Goal: Task Accomplishment & Management: Use online tool/utility

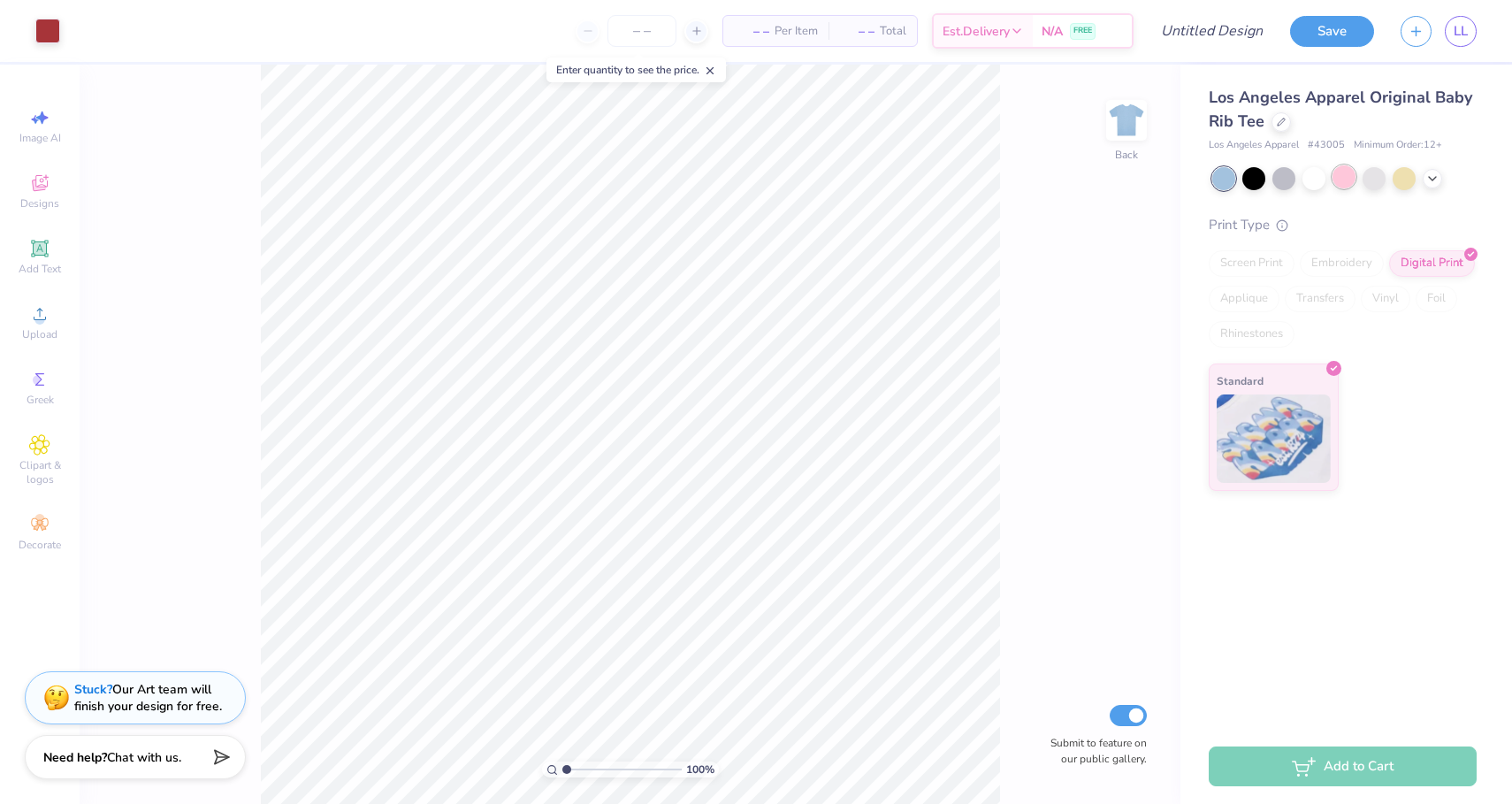
click at [1345, 181] on div at bounding box center [1344, 177] width 23 height 23
click at [1338, 175] on div at bounding box center [1344, 177] width 23 height 23
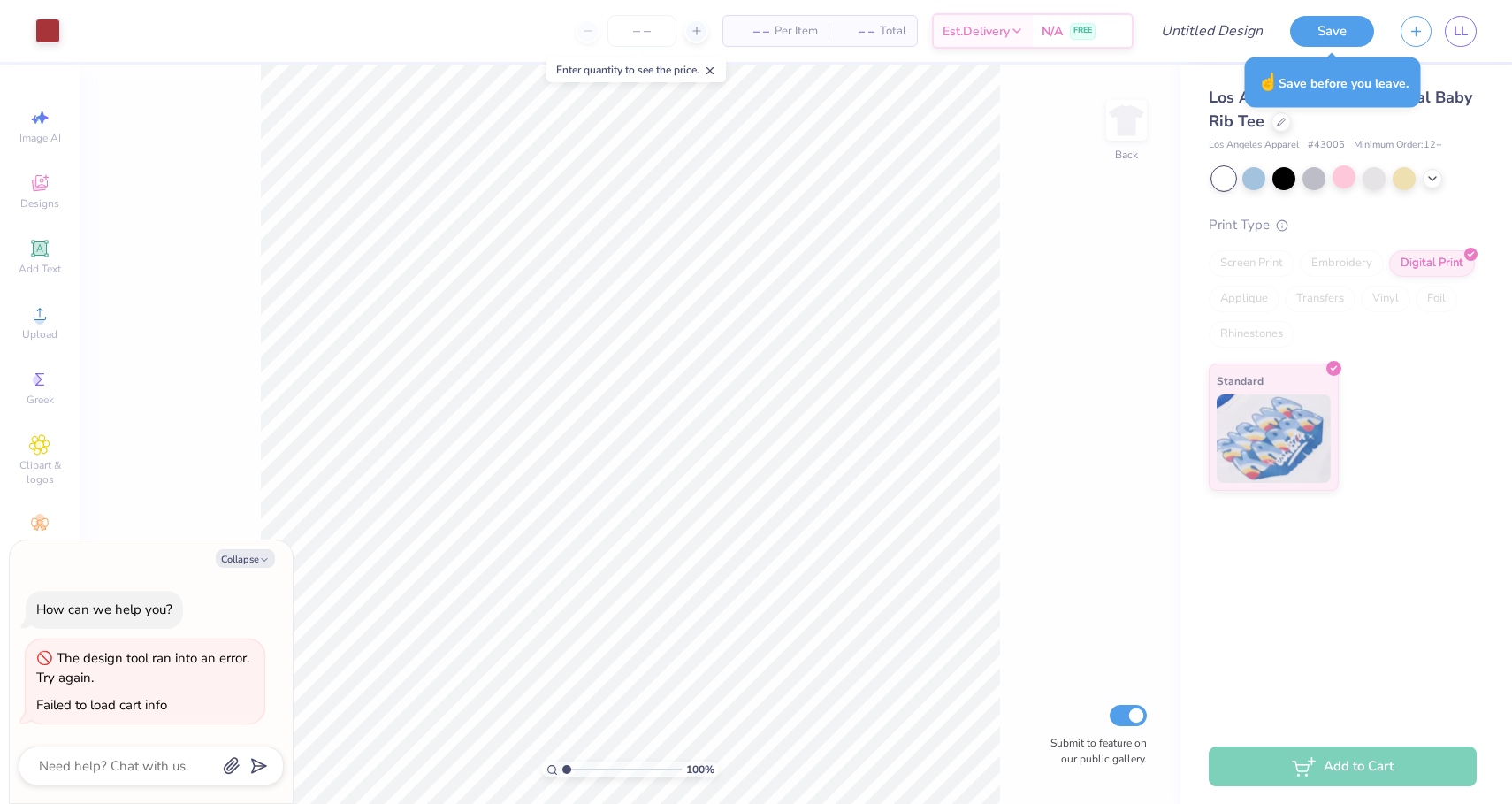
type textarea "x"
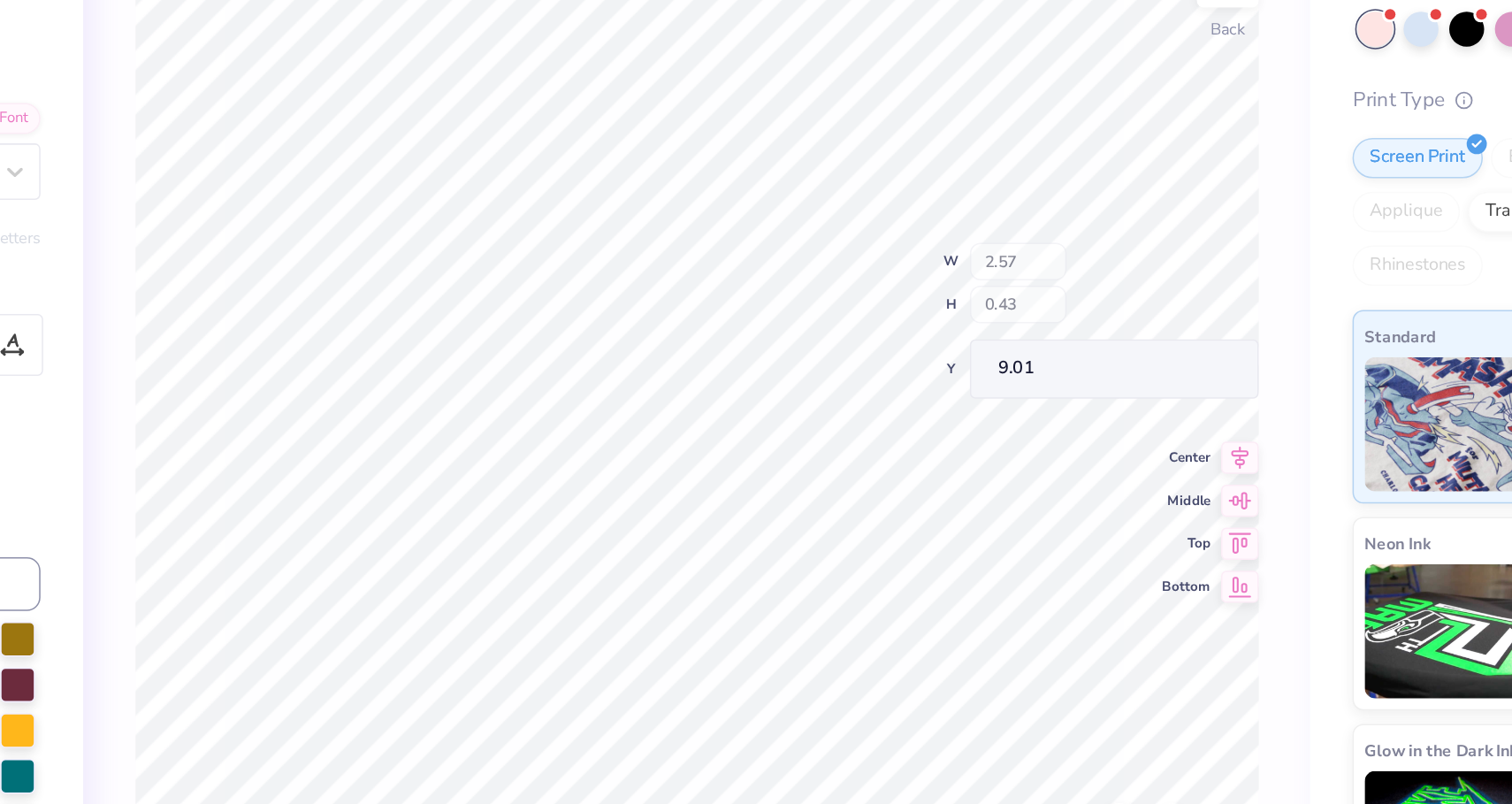
type textarea "x"
type input "2.02"
type input "0.27"
type input "8.77"
type textarea "x"
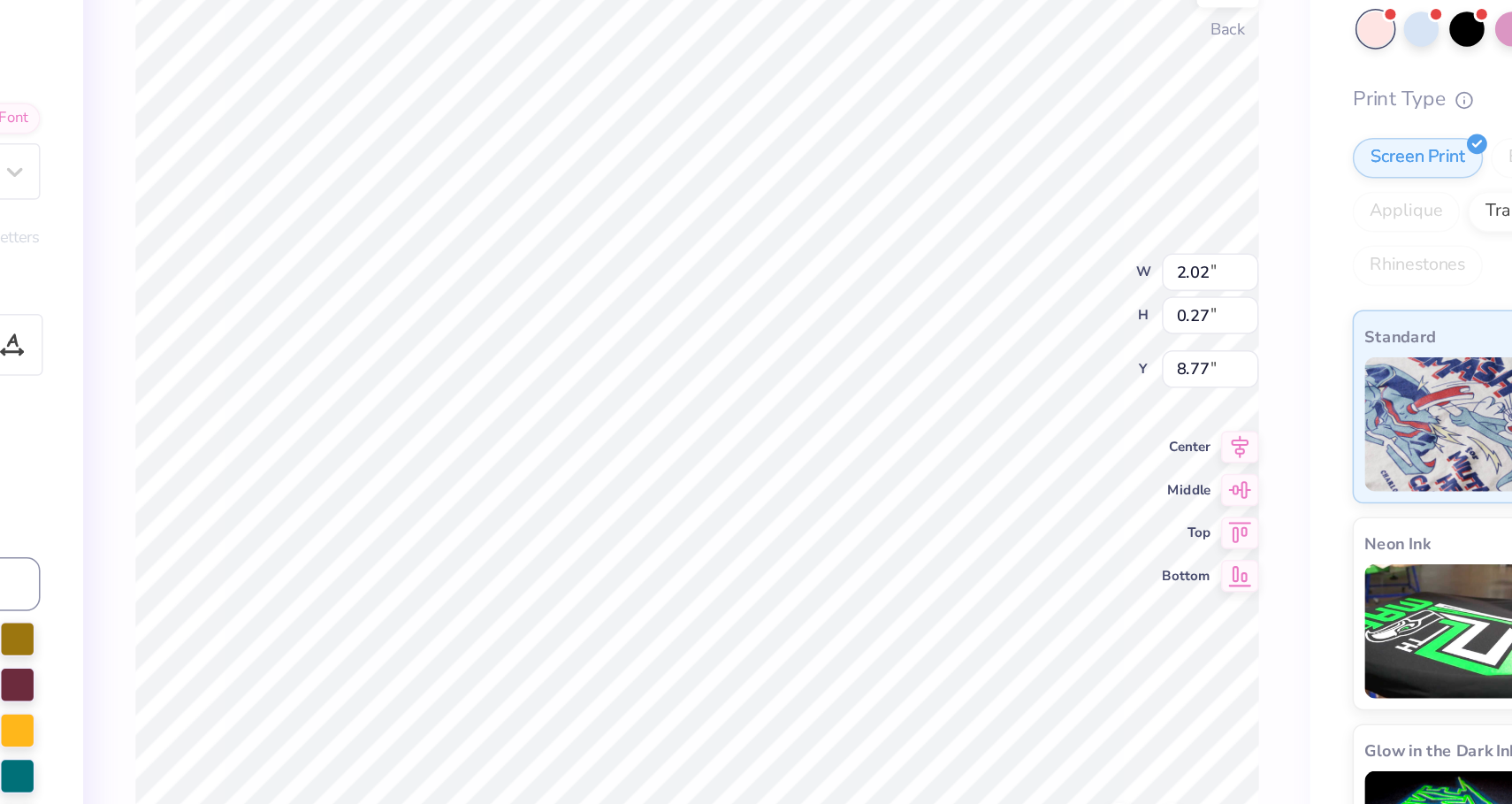
type textarea "SUPPORT"
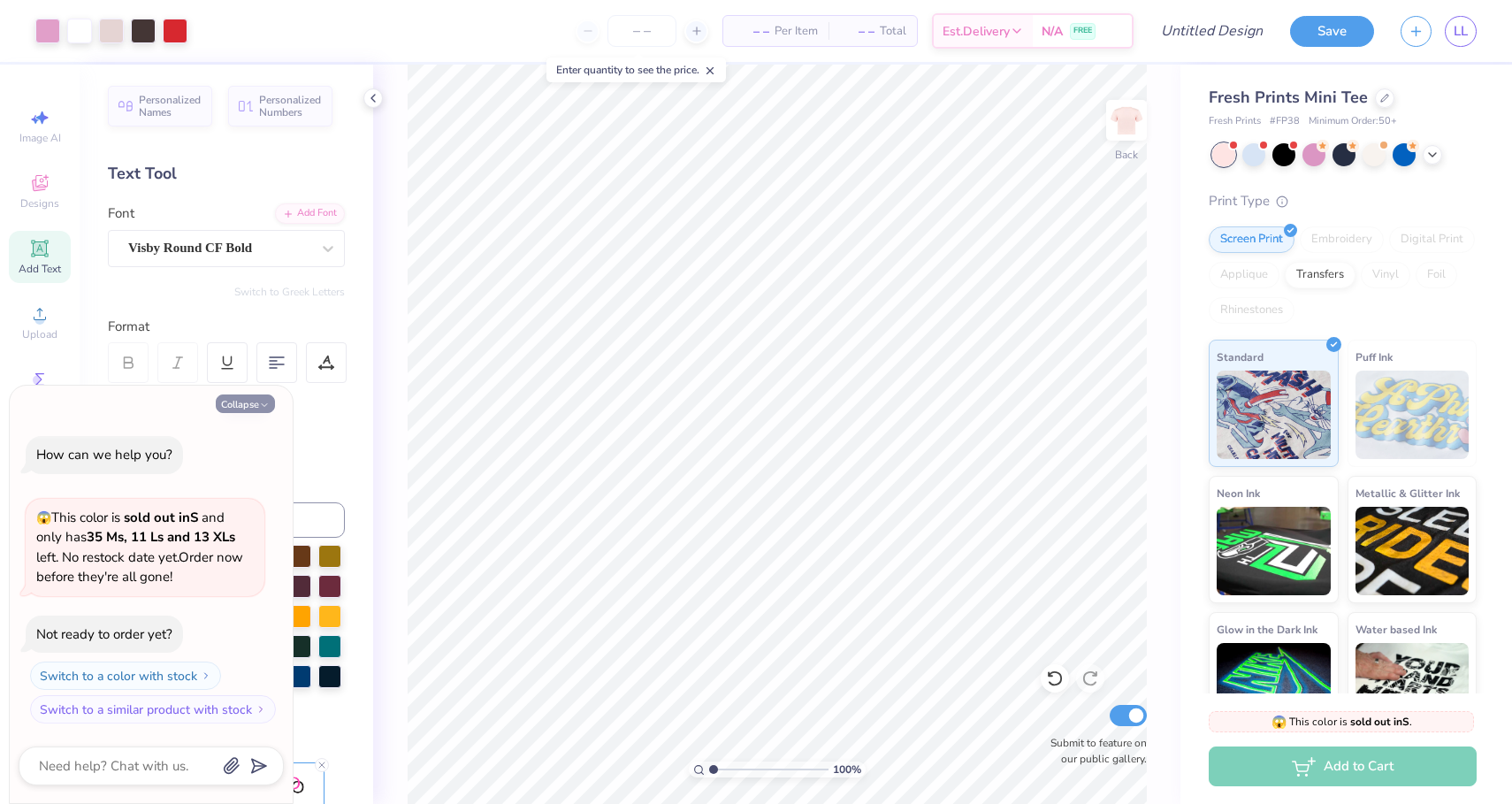
click at [260, 407] on icon "button" at bounding box center [265, 406] width 11 height 11
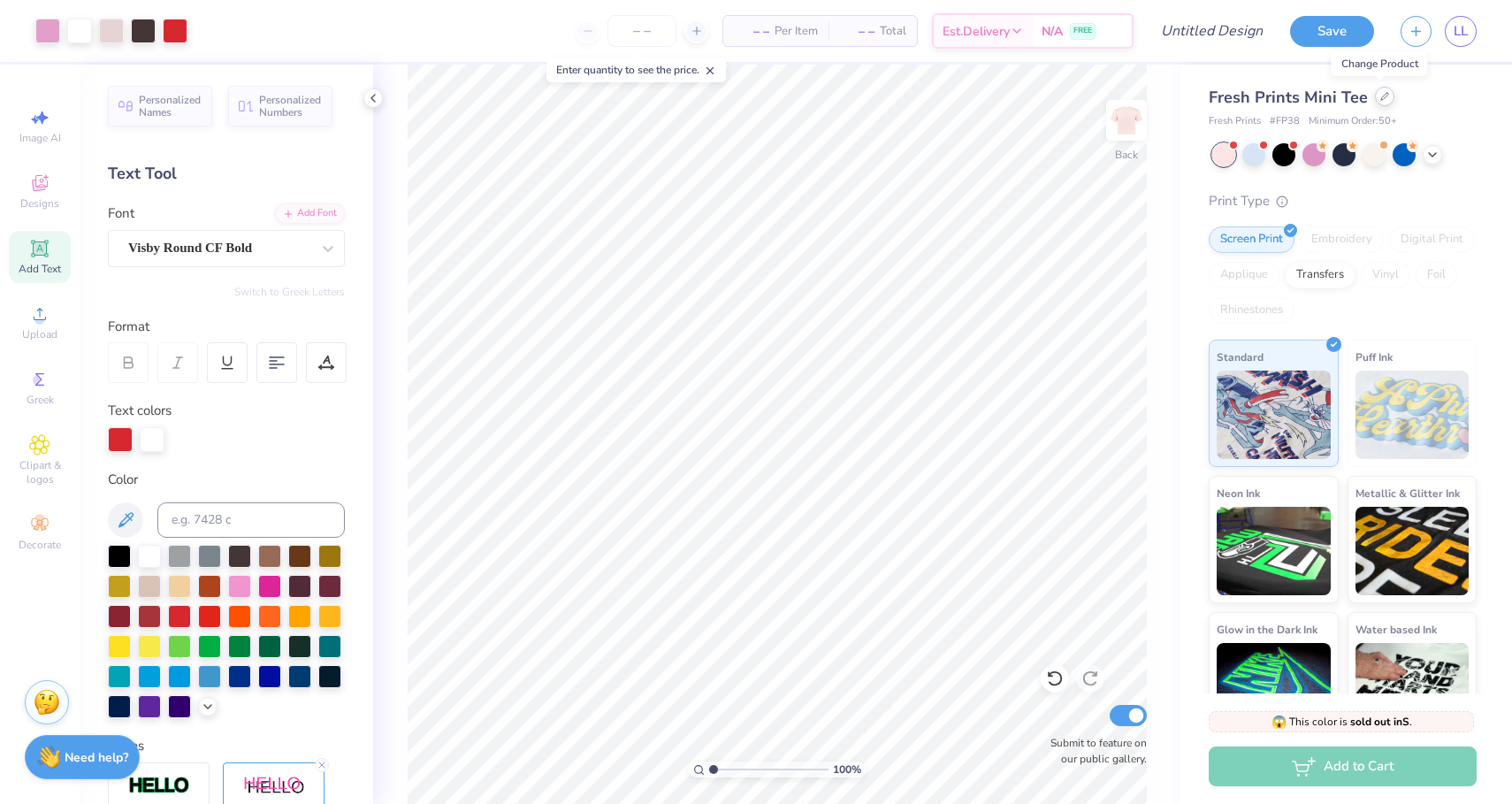
click at [1382, 101] on div at bounding box center [1384, 96] width 19 height 19
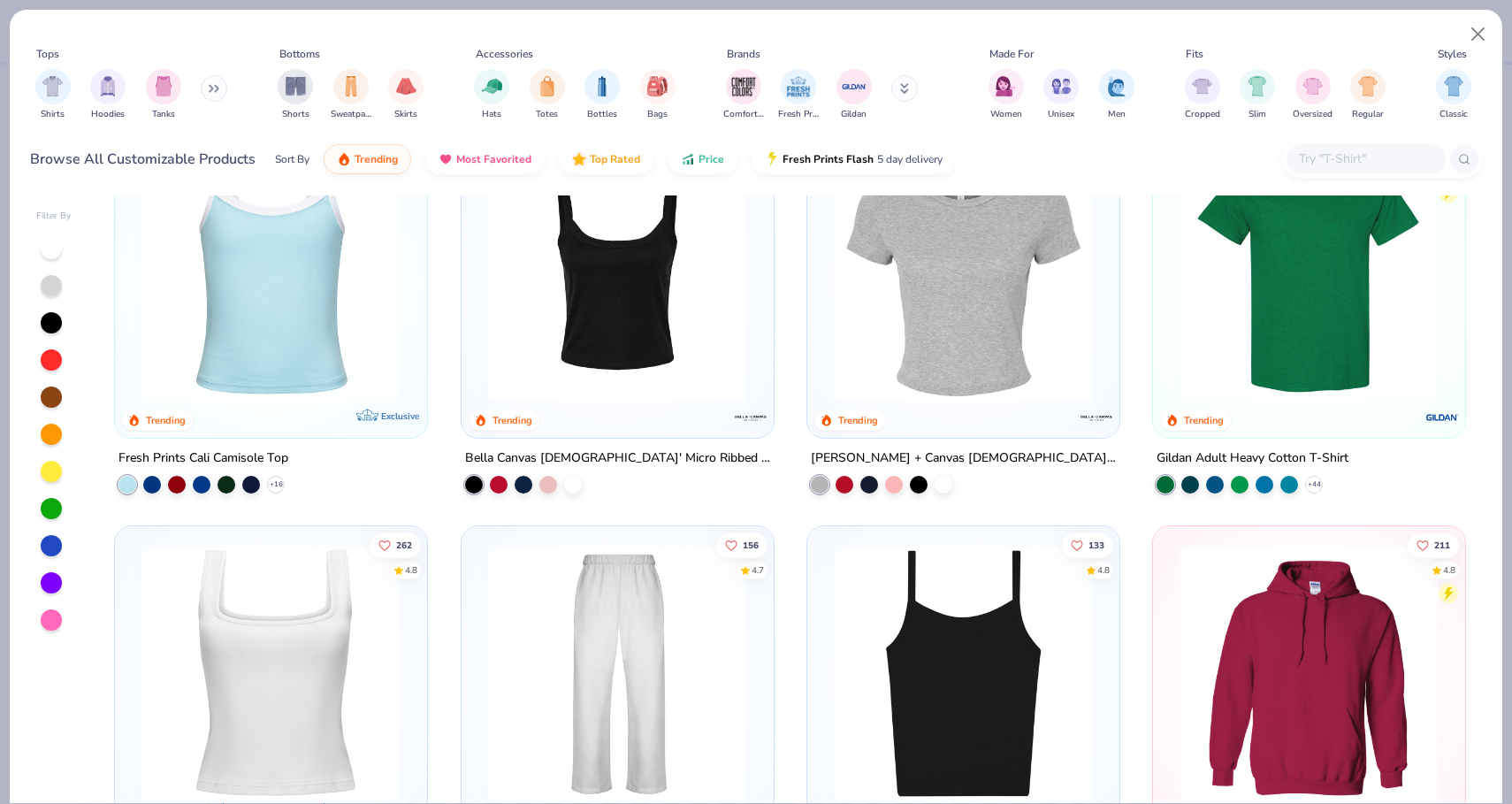
scroll to position [479, 0]
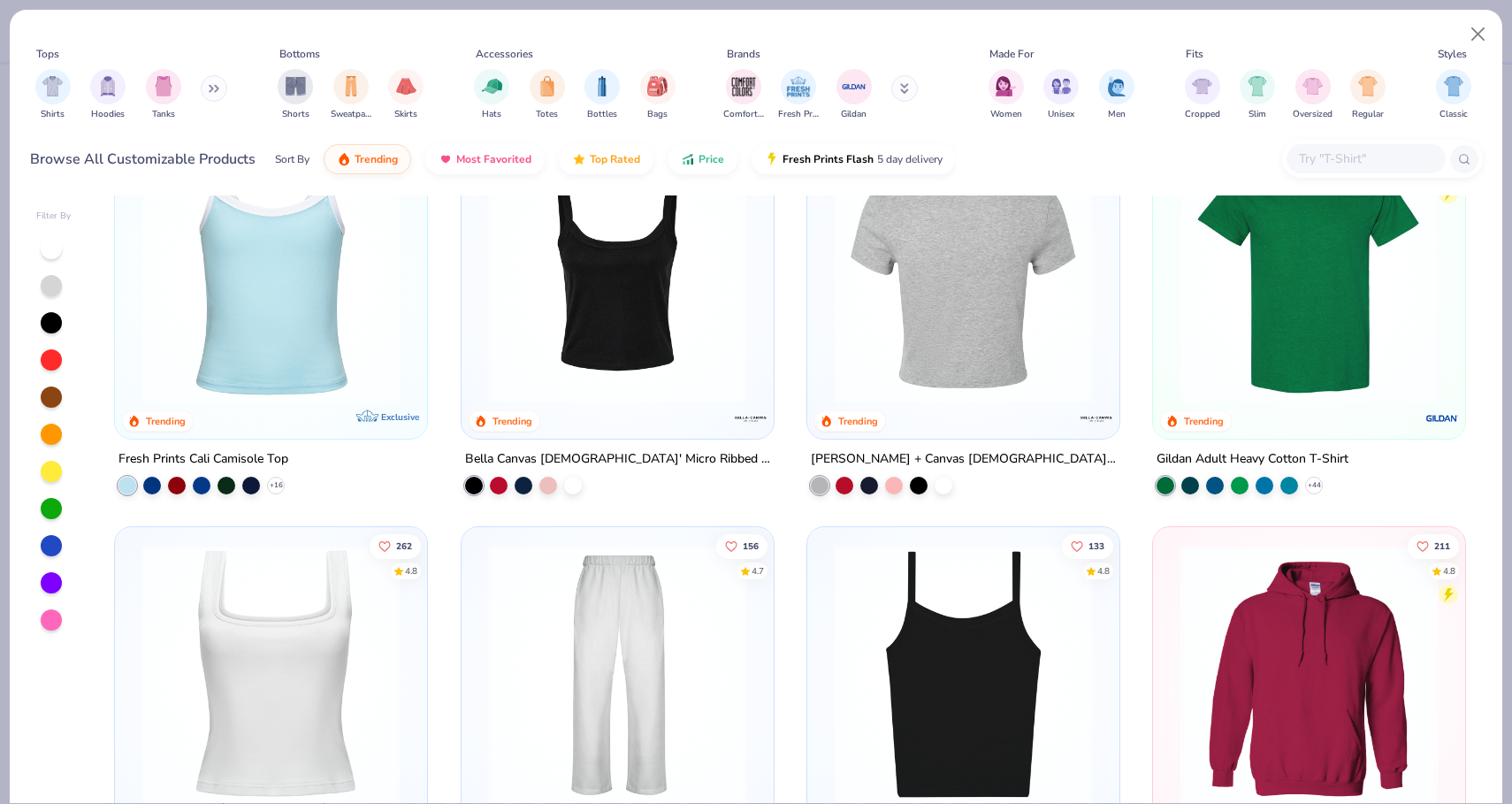
click at [951, 347] on img at bounding box center [963, 273] width 276 height 259
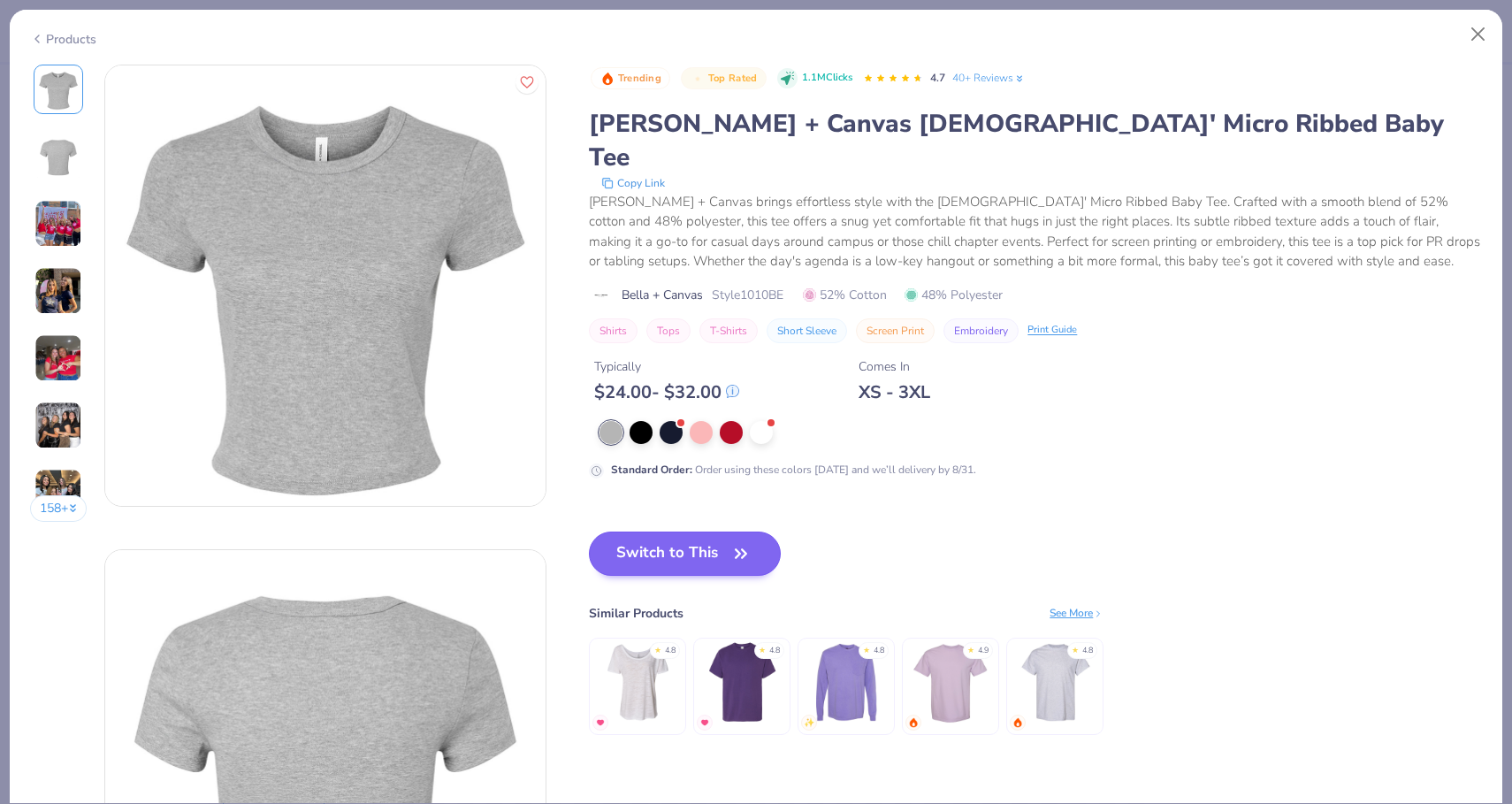
click at [699, 532] on button "Switch to This" at bounding box center [685, 554] width 192 height 44
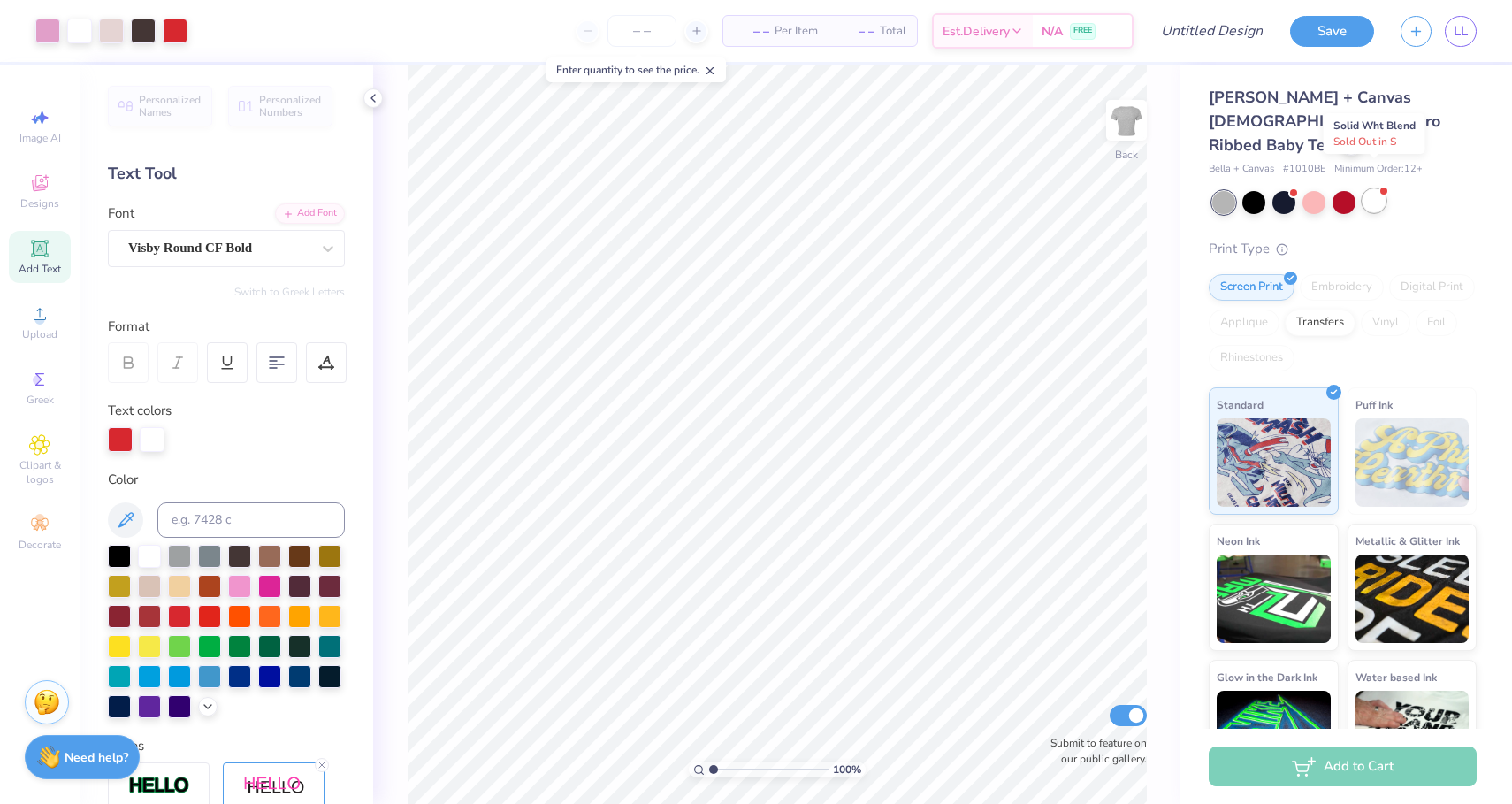
click at [1386, 190] on div at bounding box center [1374, 201] width 23 height 23
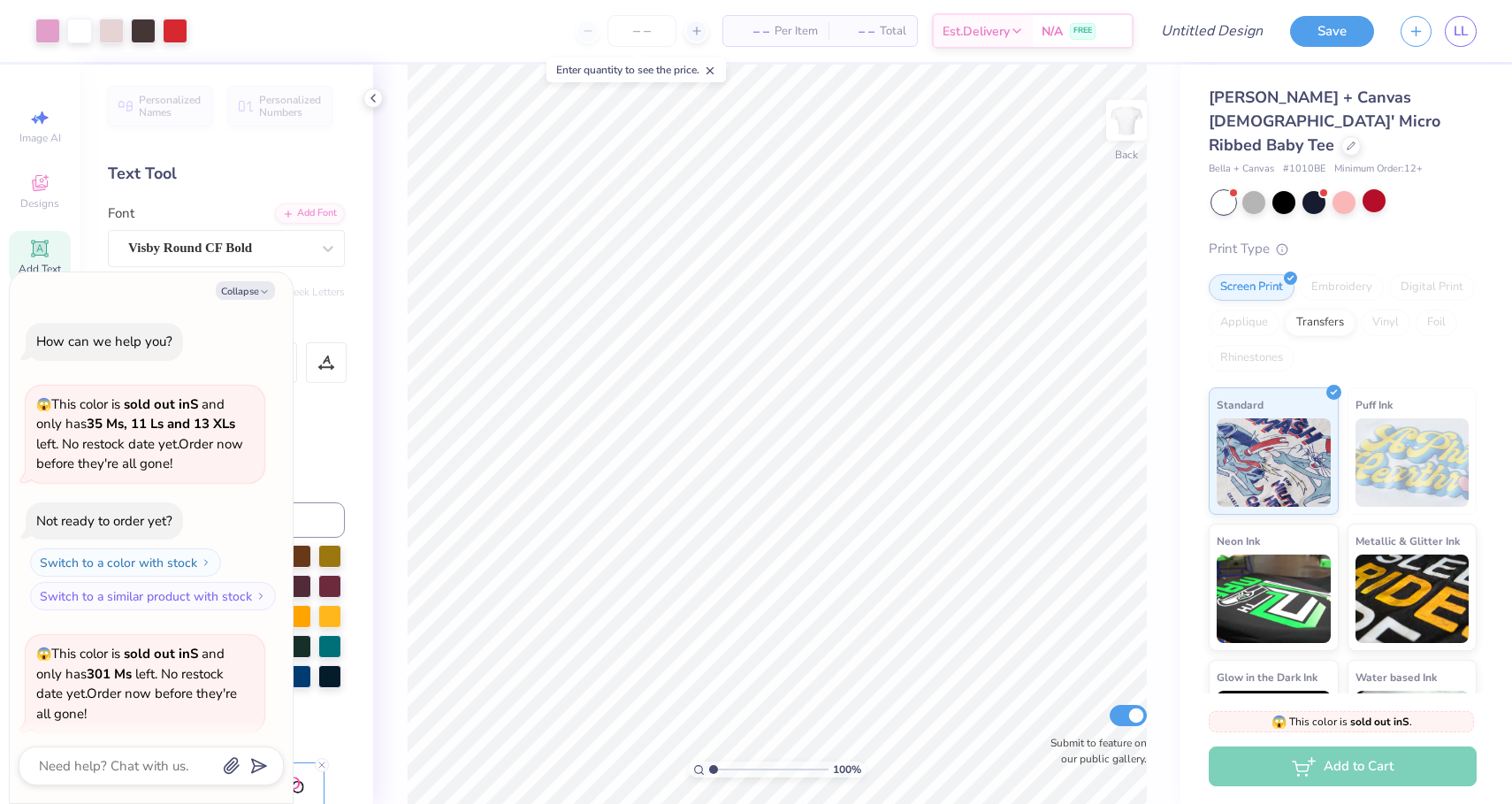
scroll to position [132, 0]
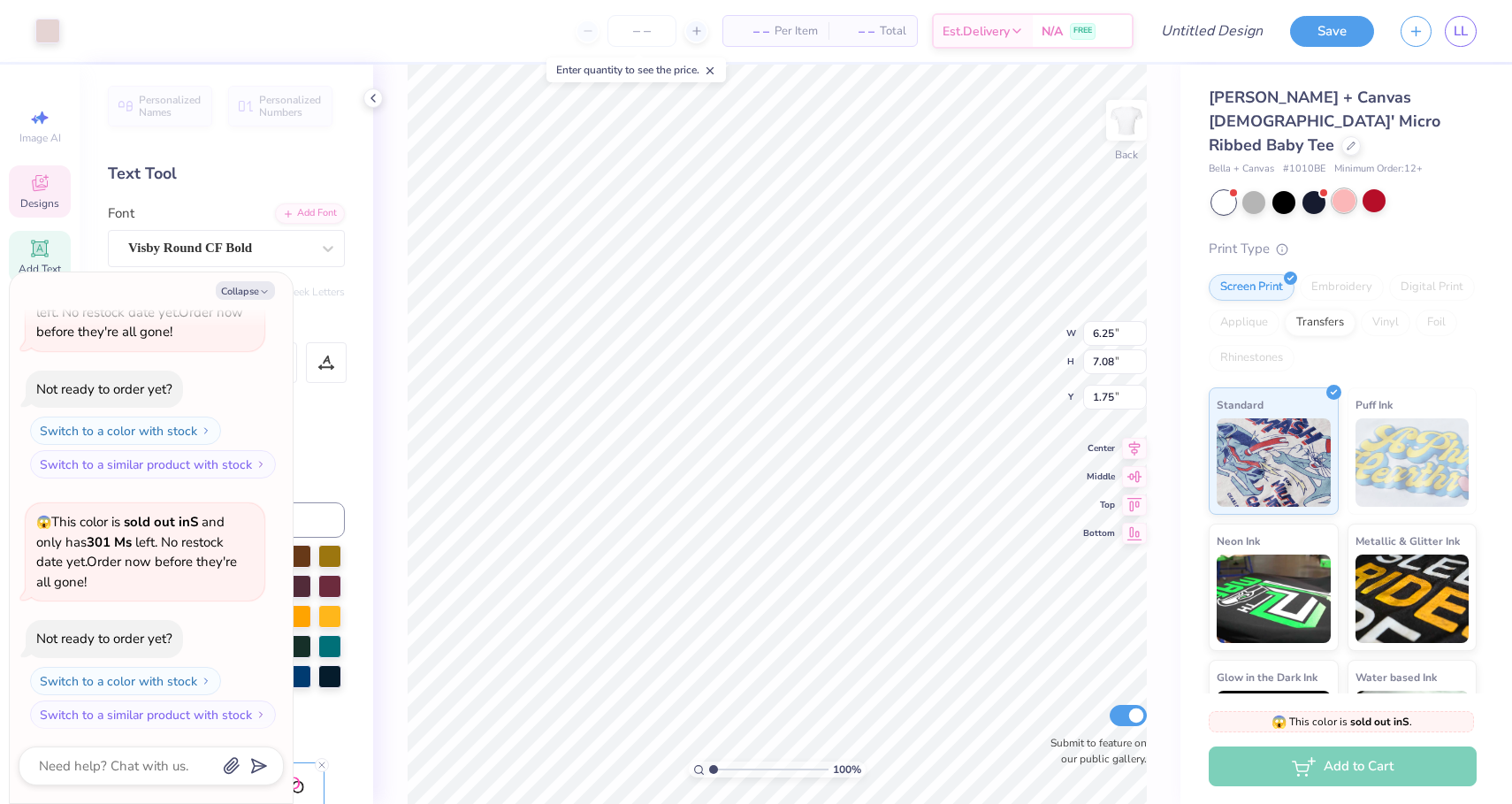
click at [1352, 190] on div at bounding box center [1344, 201] width 23 height 23
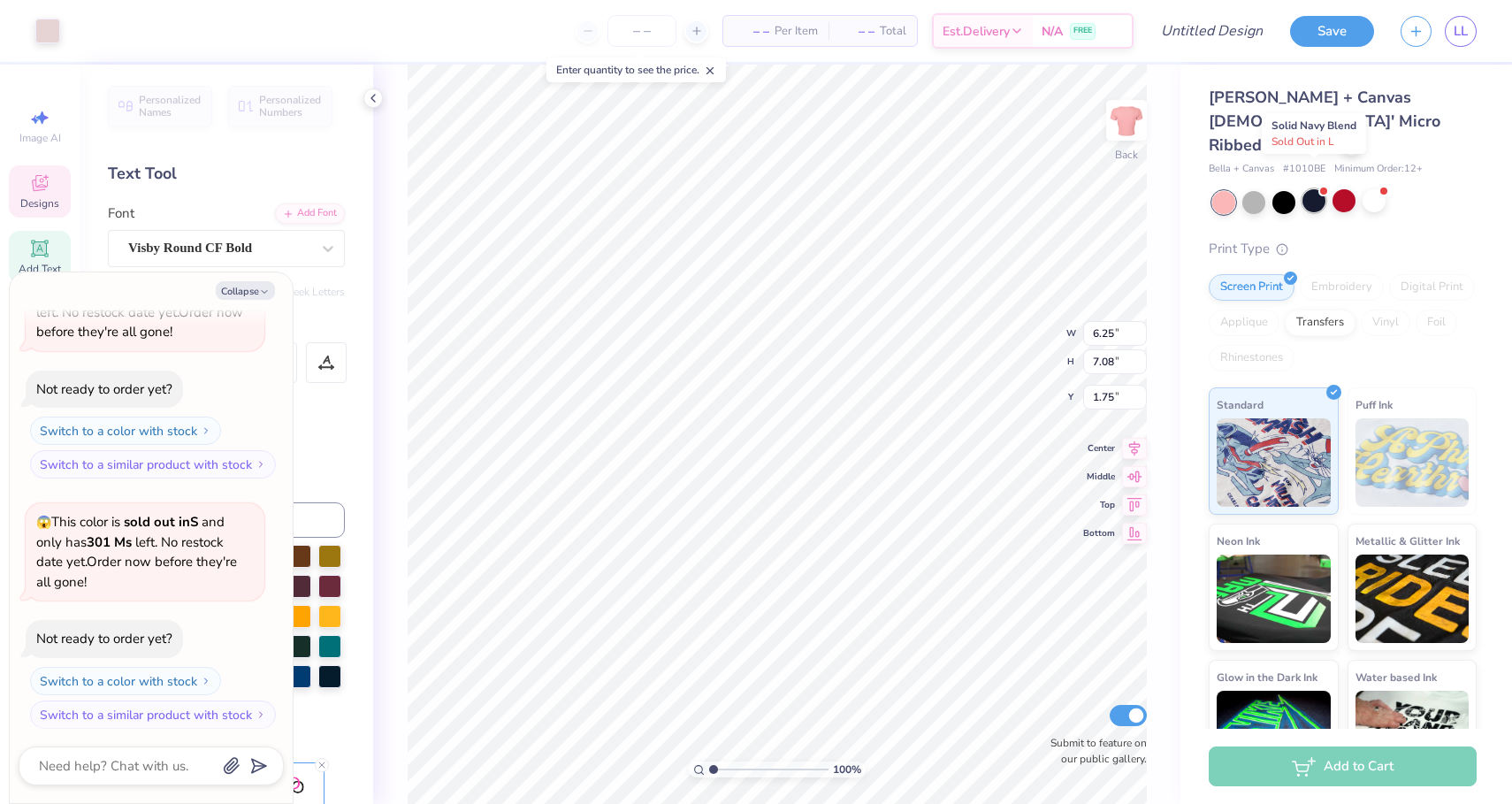
click at [1312, 190] on div at bounding box center [1313, 201] width 23 height 23
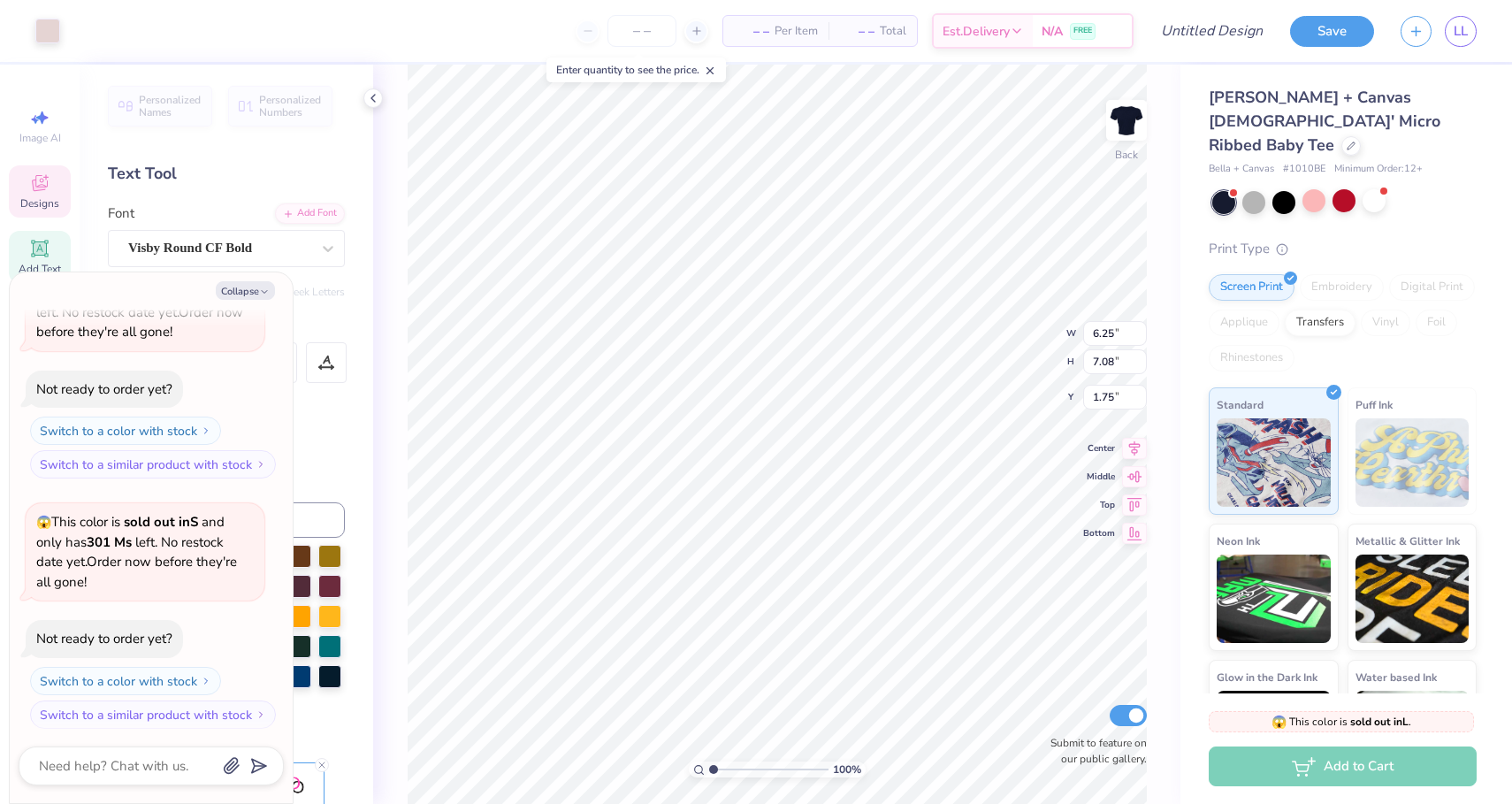
scroll to position [379, 0]
click at [1294, 190] on div at bounding box center [1283, 201] width 23 height 23
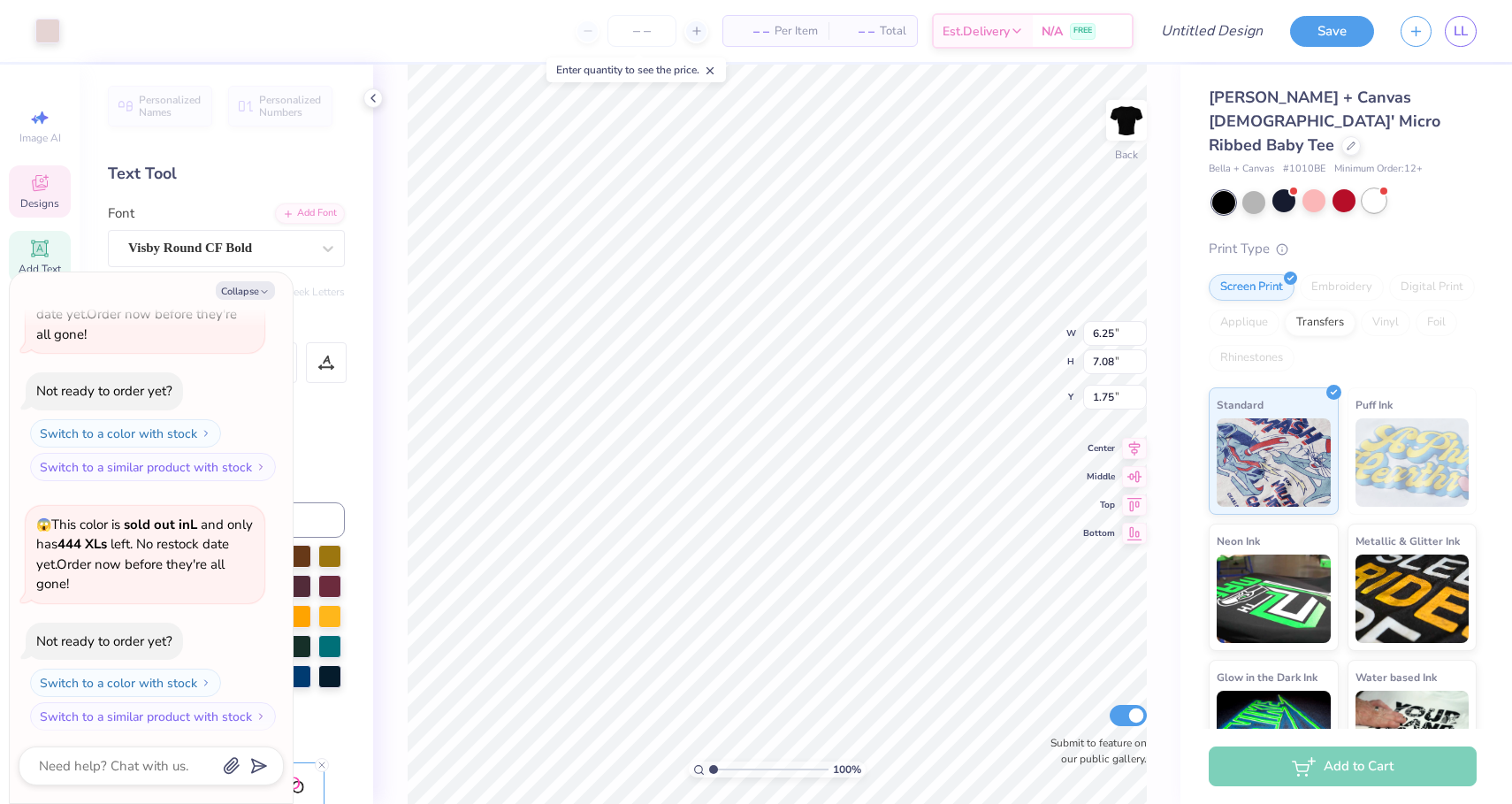
click at [1373, 190] on div at bounding box center [1374, 201] width 23 height 23
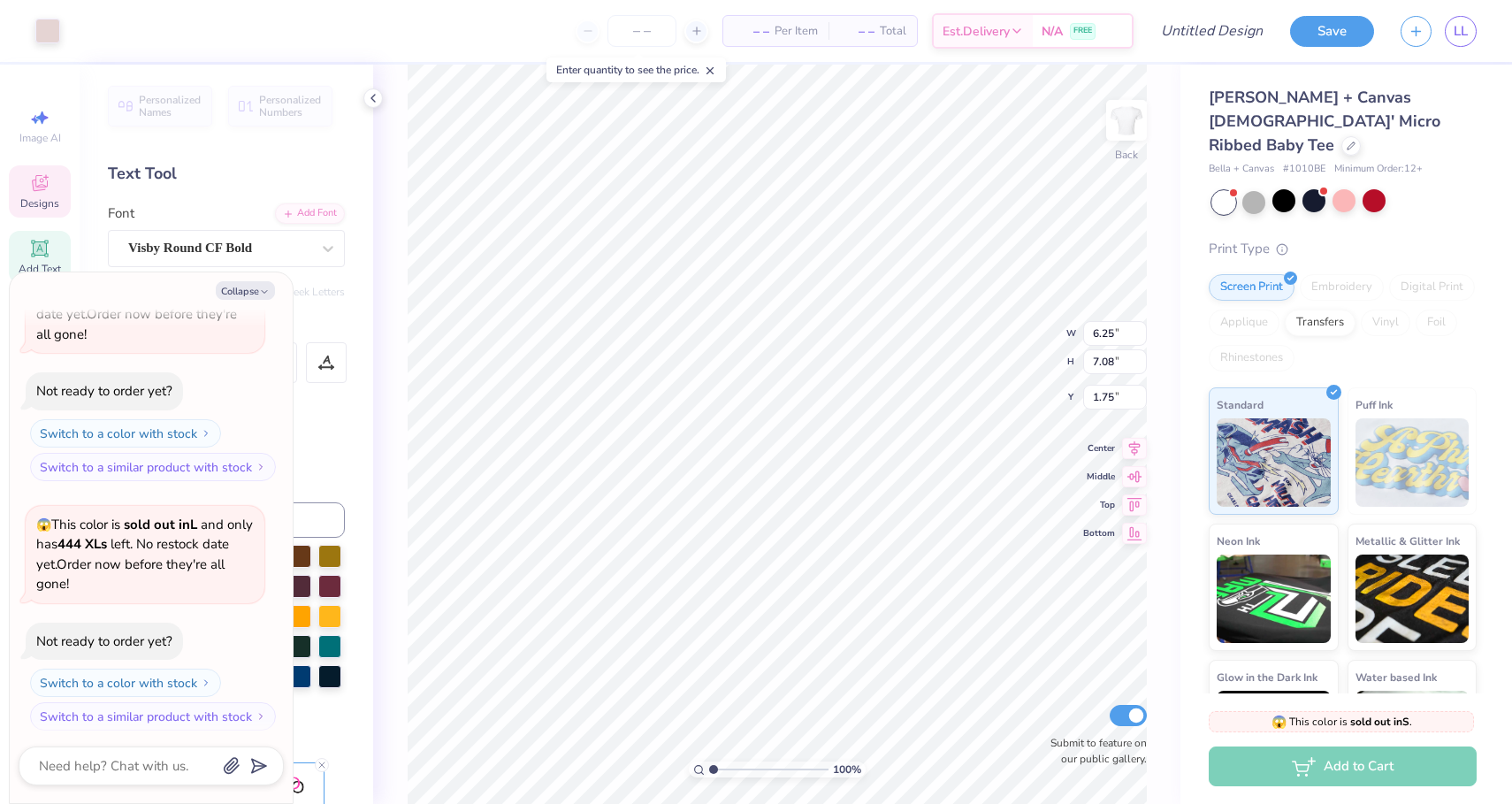
scroll to position [627, 0]
click at [1346, 140] on icon at bounding box center [1351, 145] width 9 height 9
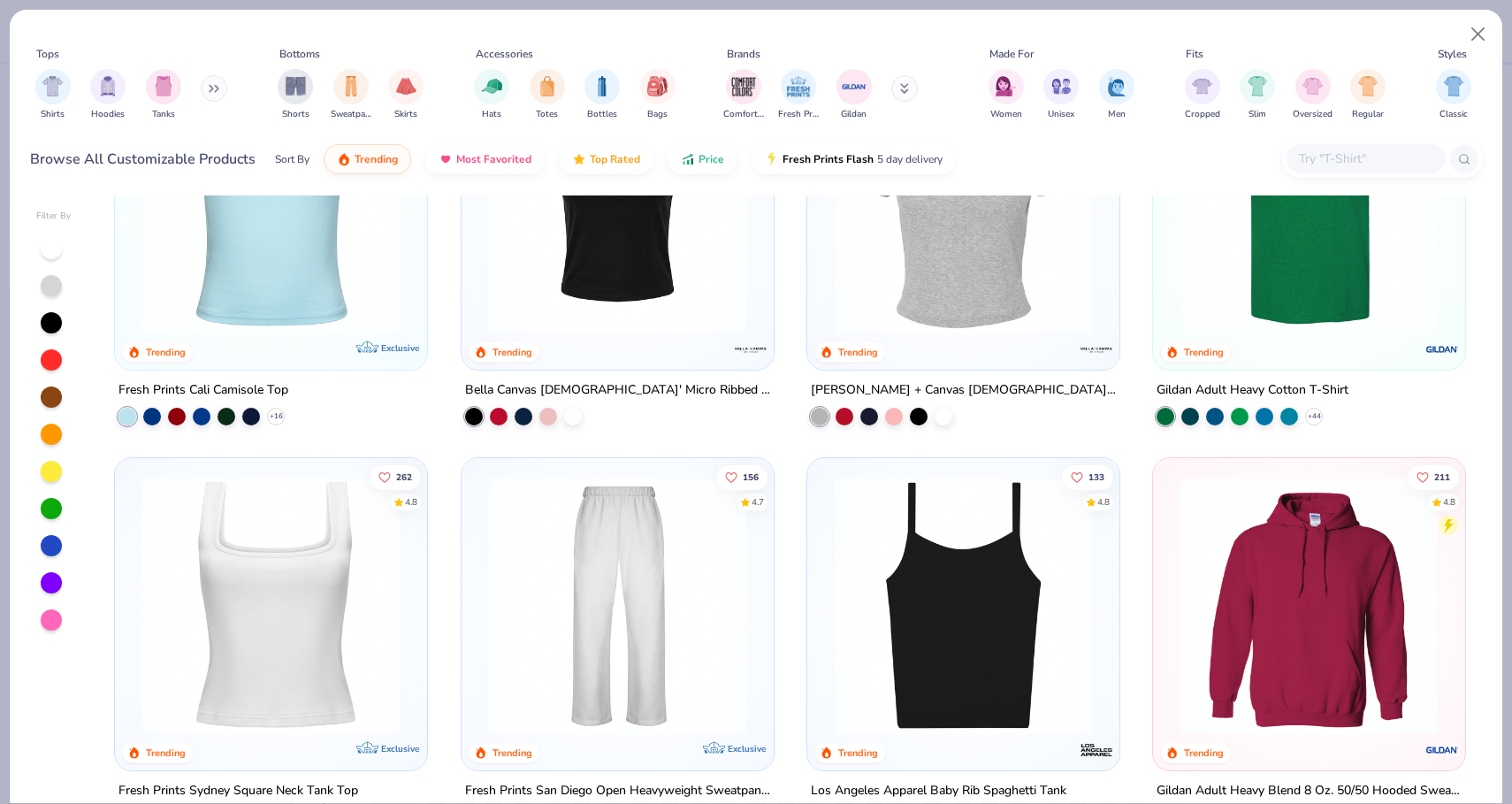
scroll to position [549, 0]
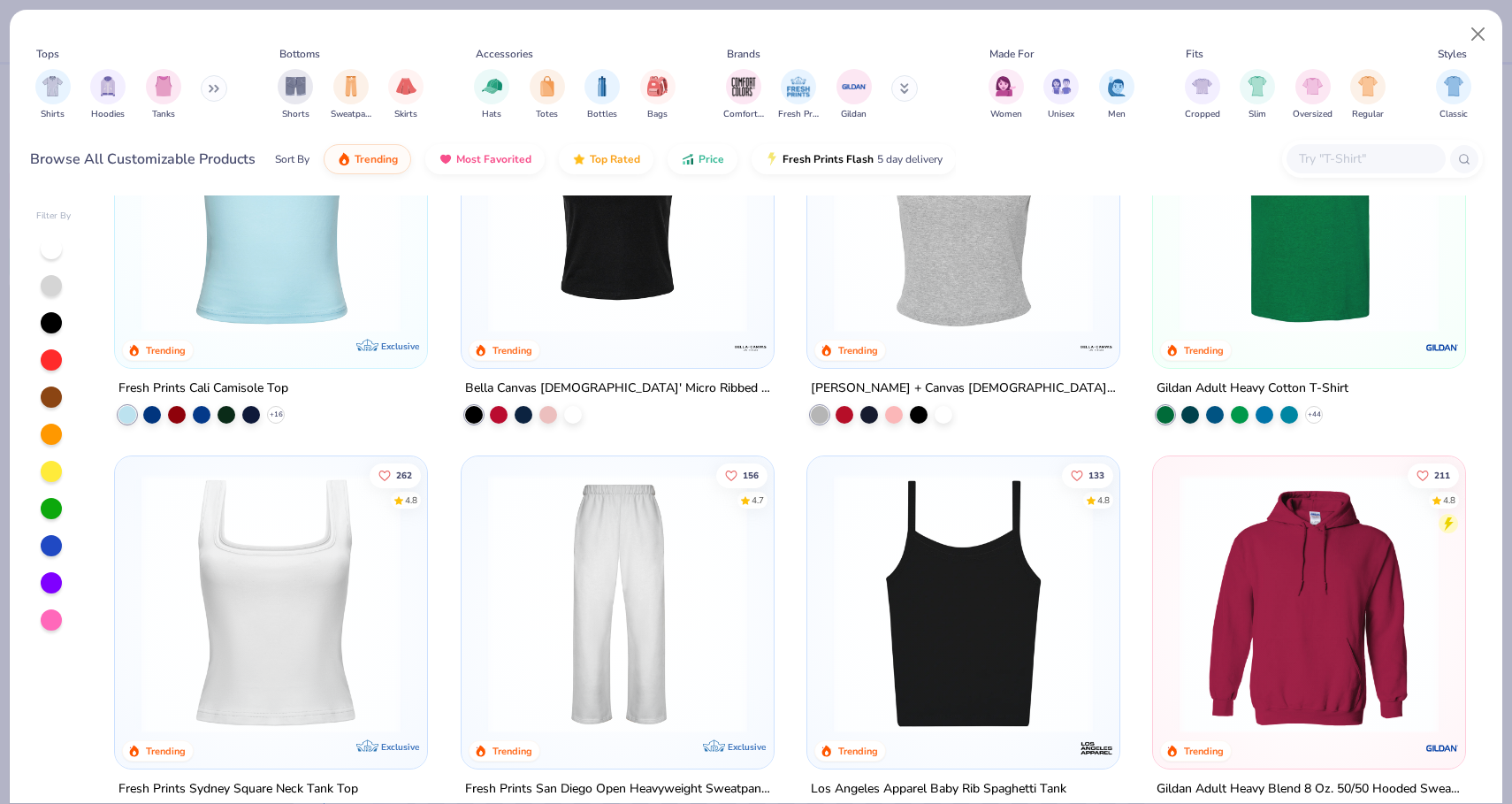
click at [272, 310] on img at bounding box center [271, 202] width 276 height 259
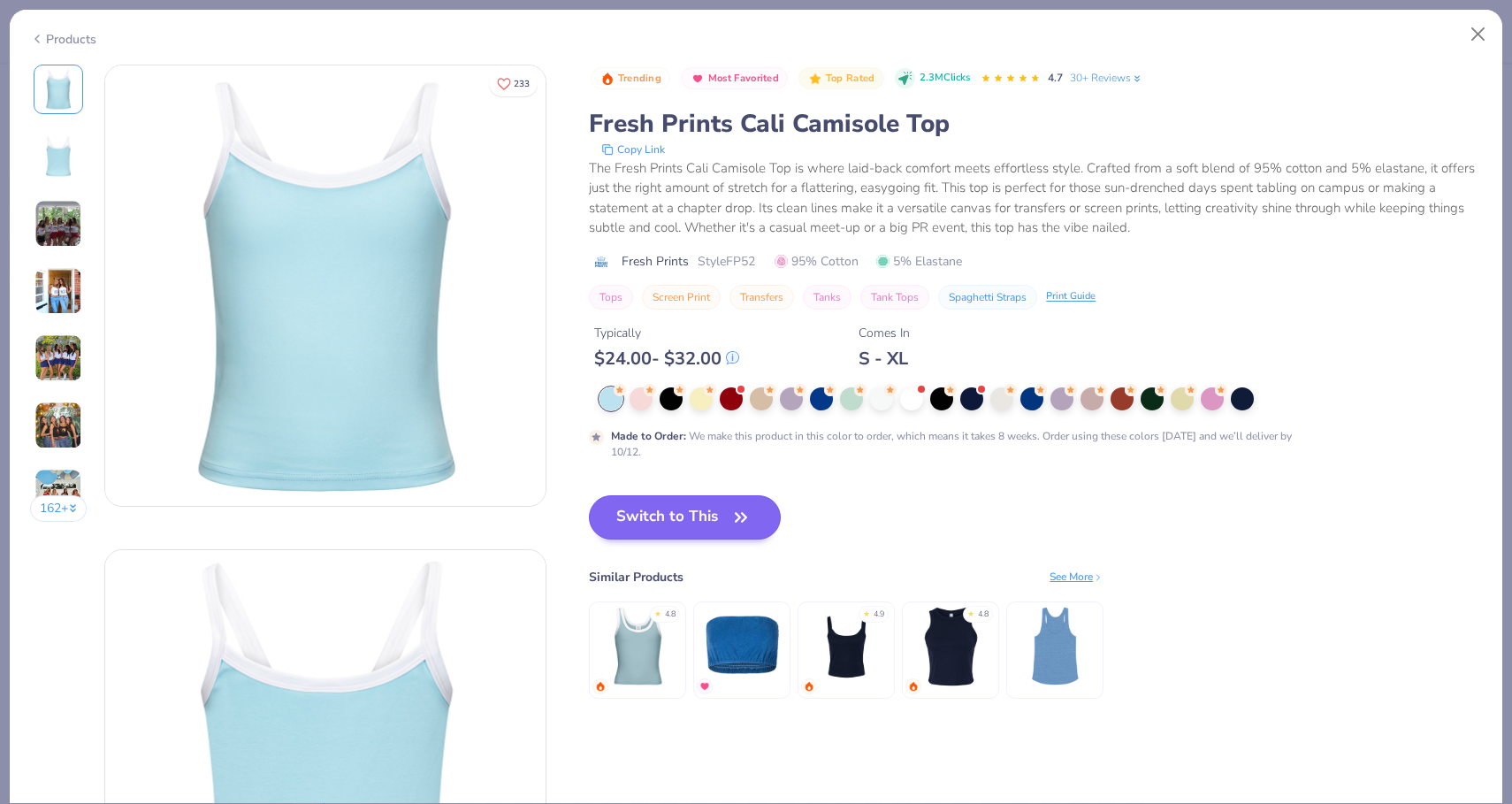
click at [726, 519] on button "Switch to This" at bounding box center [685, 517] width 192 height 44
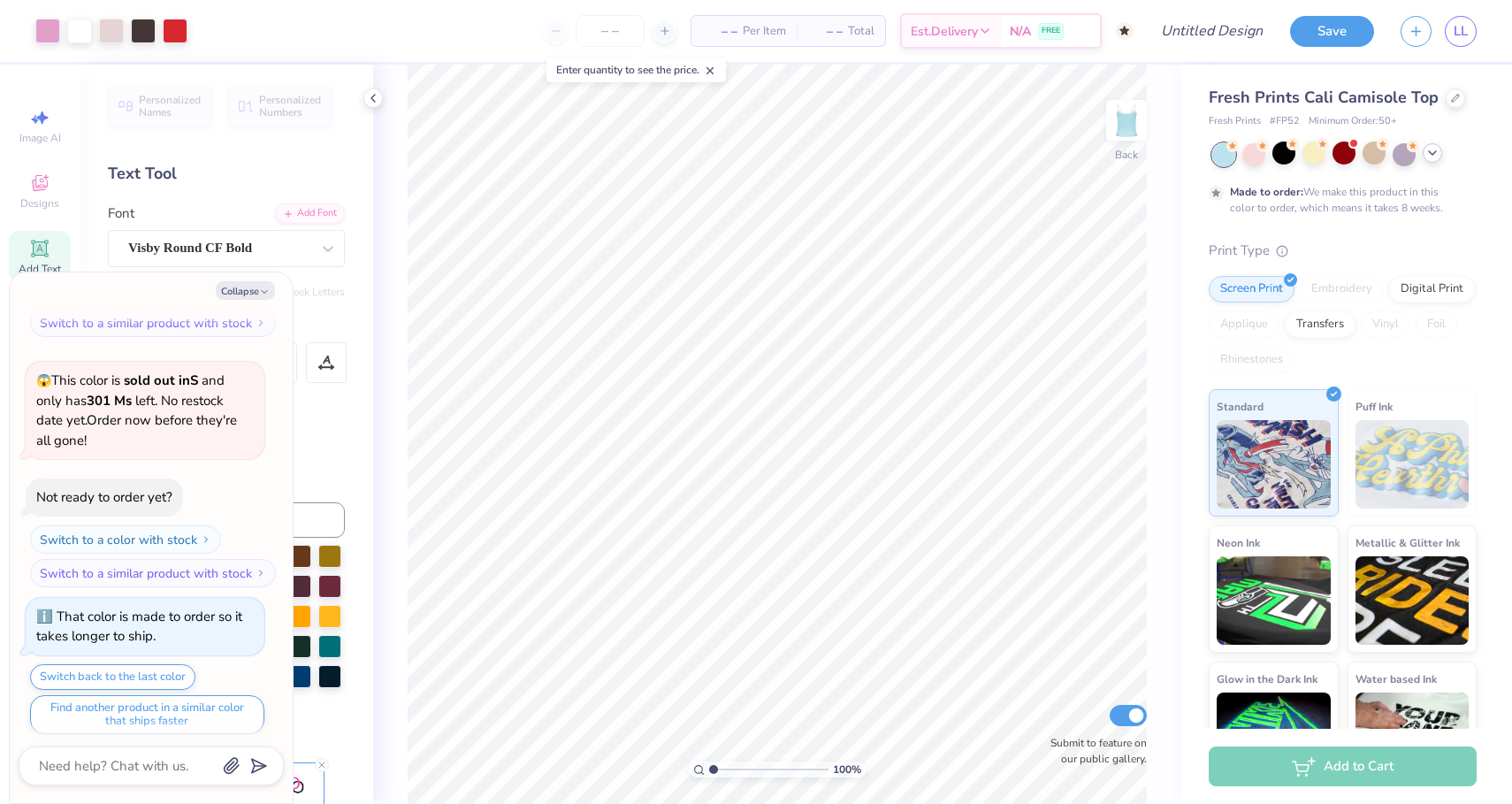
click at [1432, 161] on div at bounding box center [1431, 153] width 19 height 19
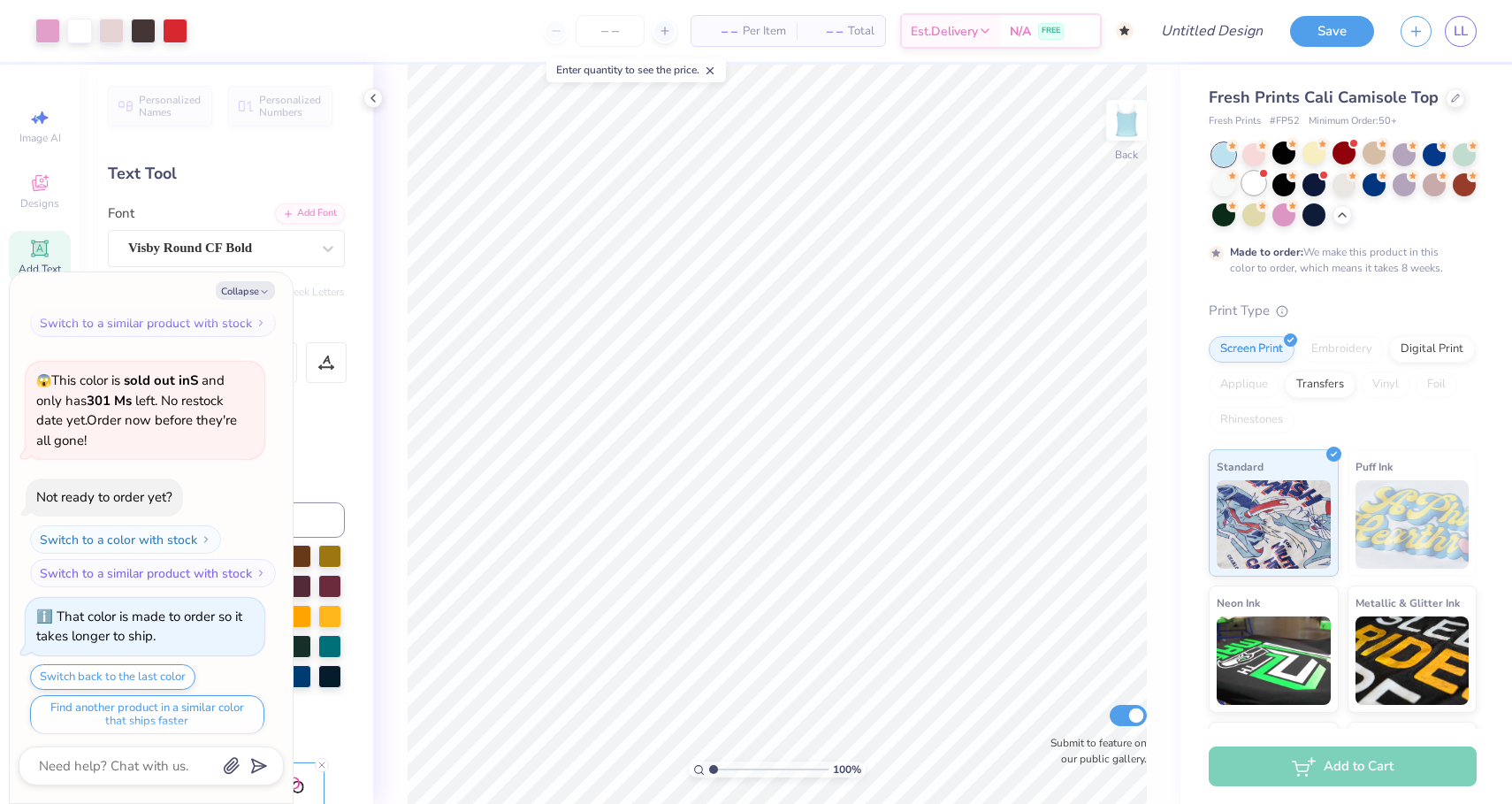
click at [1261, 189] on div at bounding box center [1253, 182] width 23 height 23
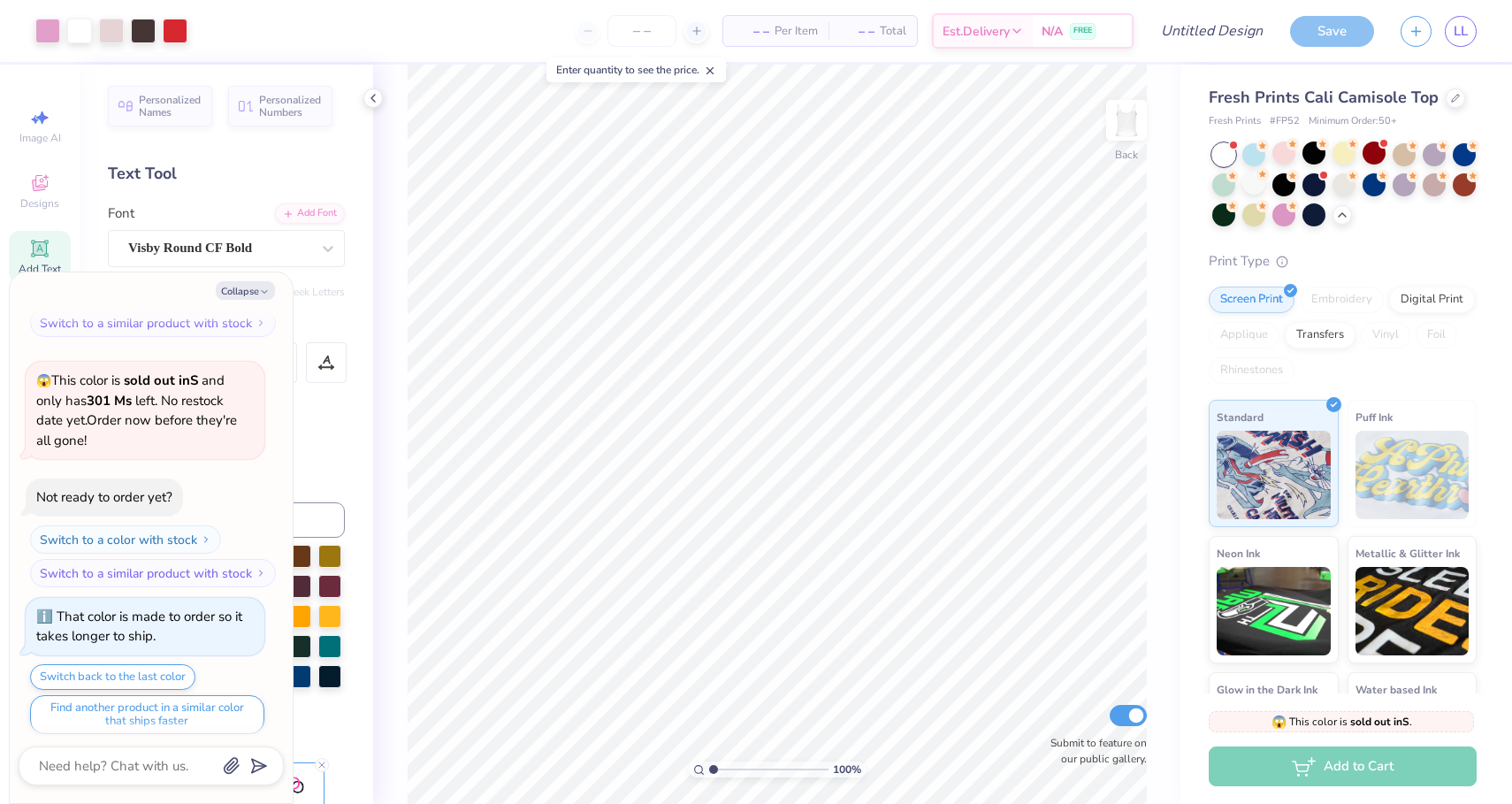
scroll to position [1127, 0]
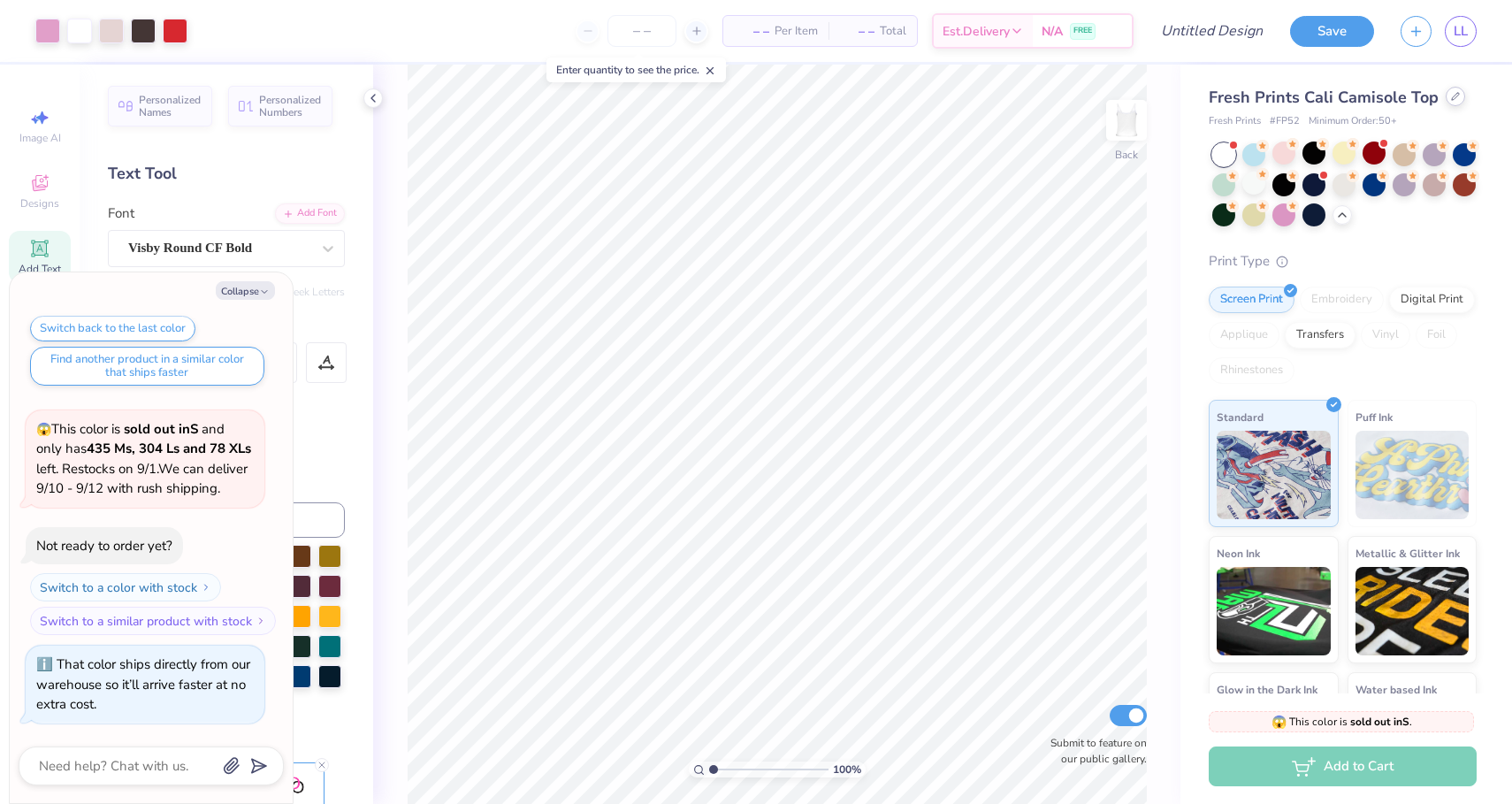
click at [1450, 102] on div at bounding box center [1455, 96] width 19 height 19
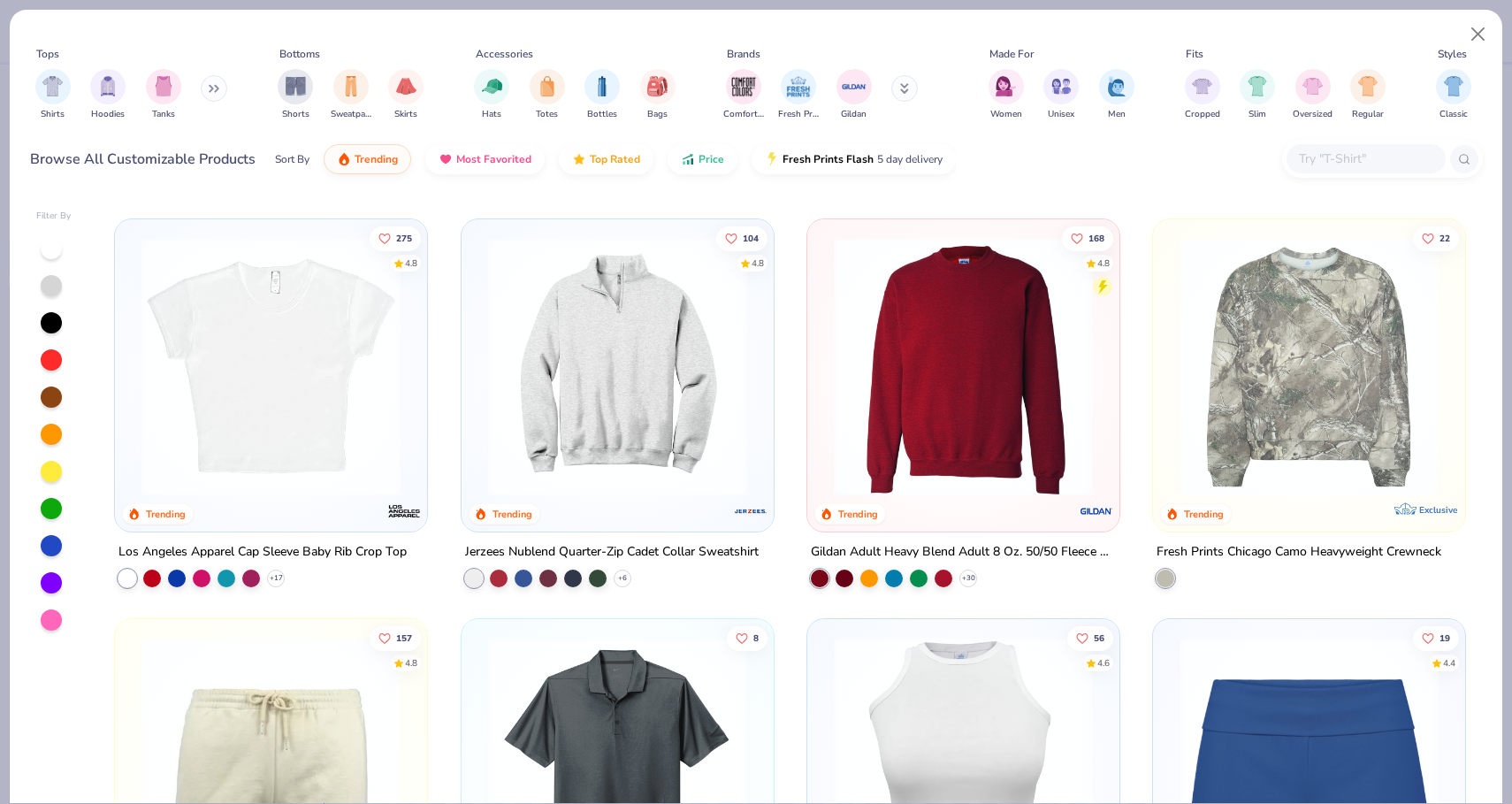
scroll to position [1600, 0]
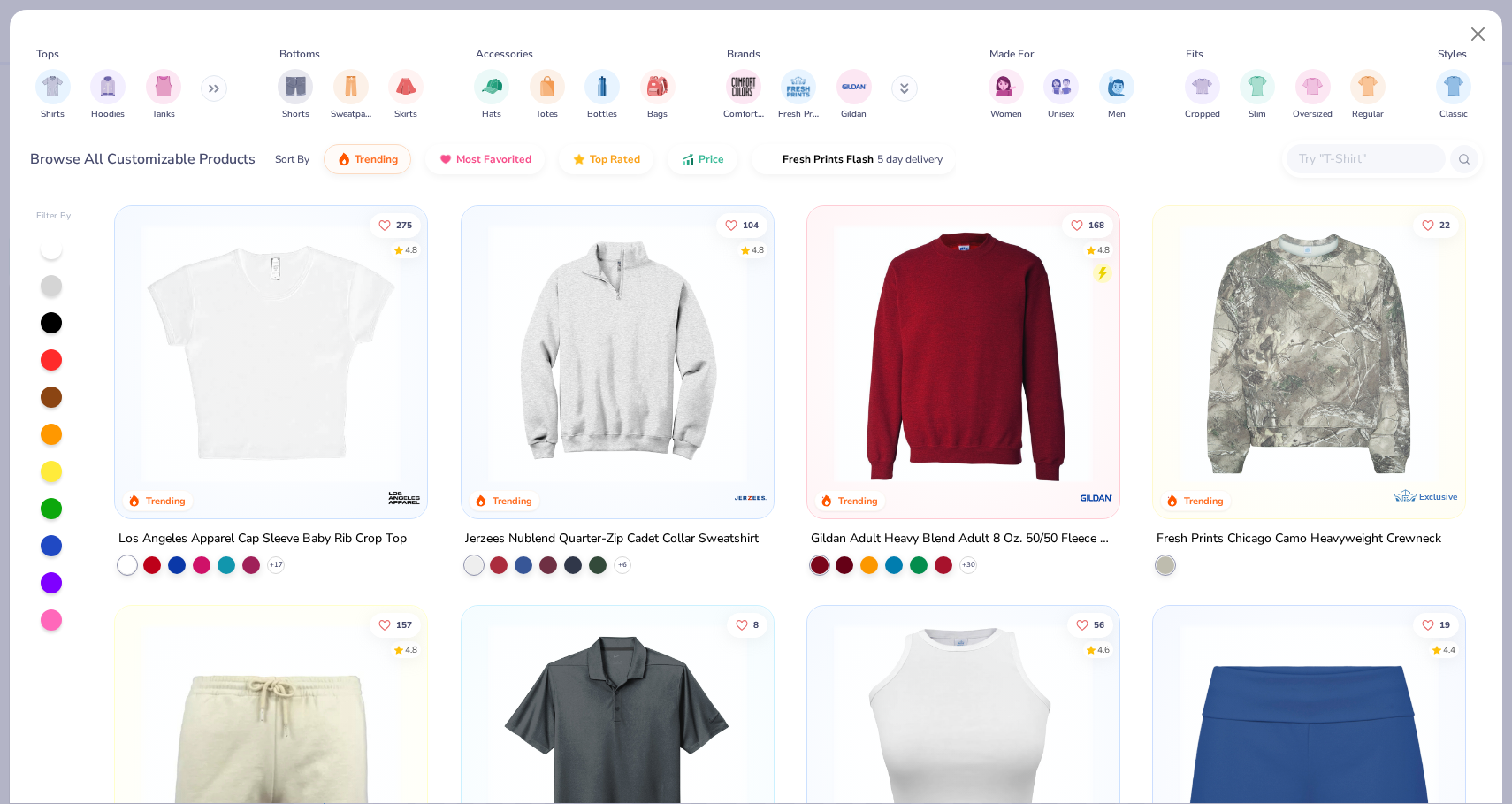
click at [268, 424] on img at bounding box center [271, 353] width 276 height 259
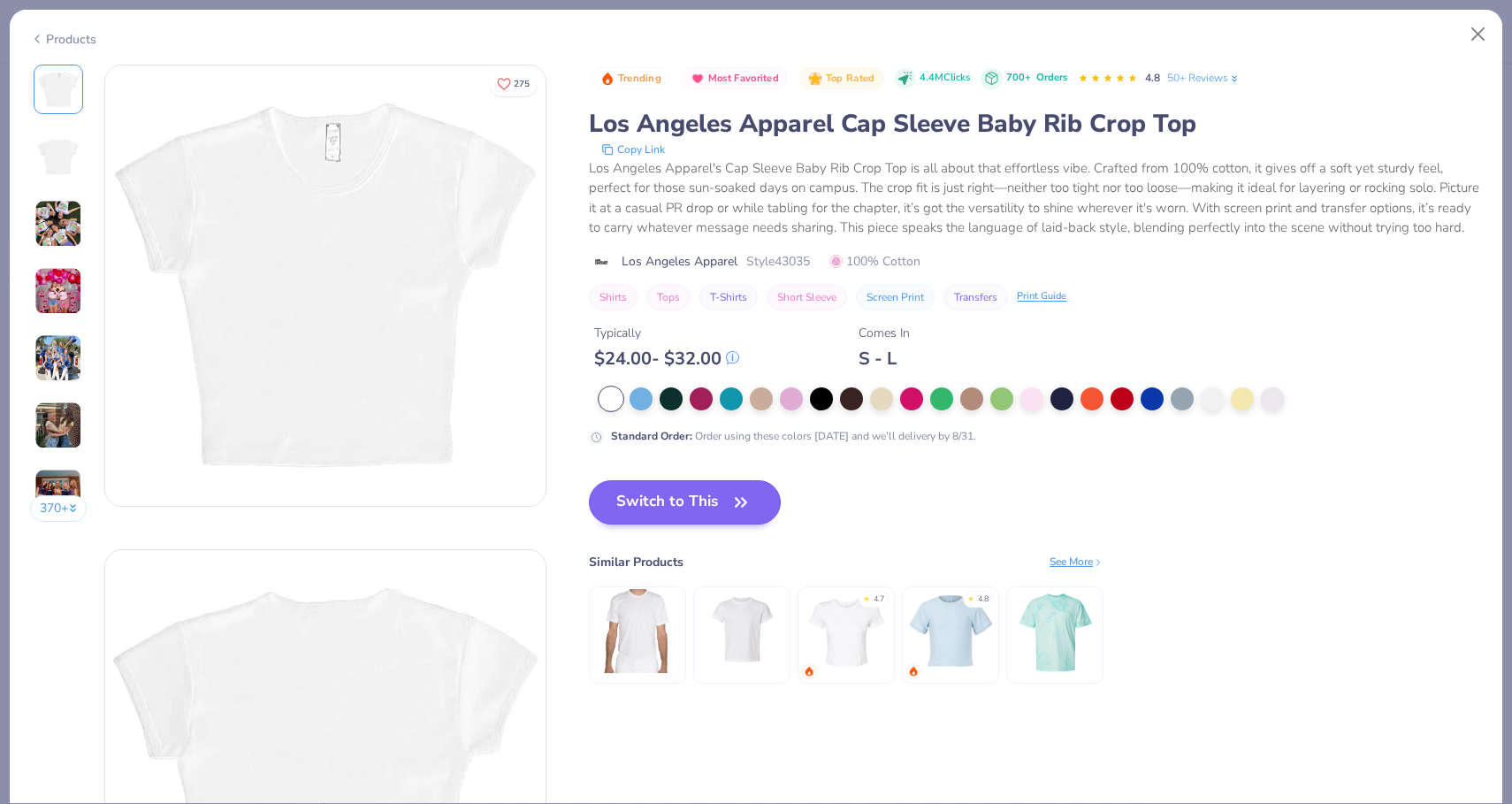
click at [640, 505] on button "Switch to This" at bounding box center [685, 503] width 192 height 44
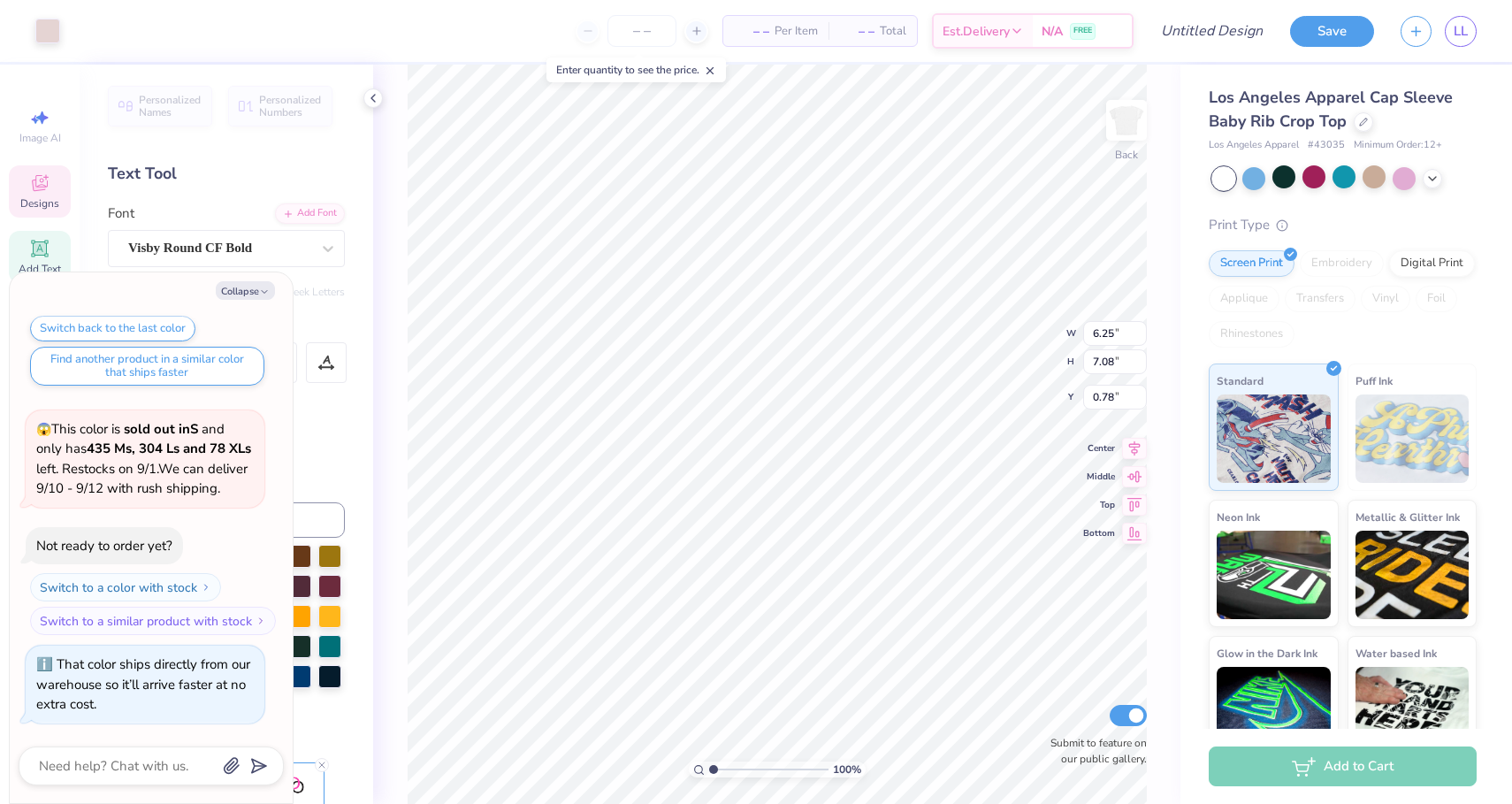
click at [255, 300] on div "Collapse How can we help you? 😱 This color is sold out in S and only has 35 Ms,…" at bounding box center [151, 538] width 283 height 531
click at [255, 293] on button "Collapse" at bounding box center [245, 290] width 59 height 18
type textarea "x"
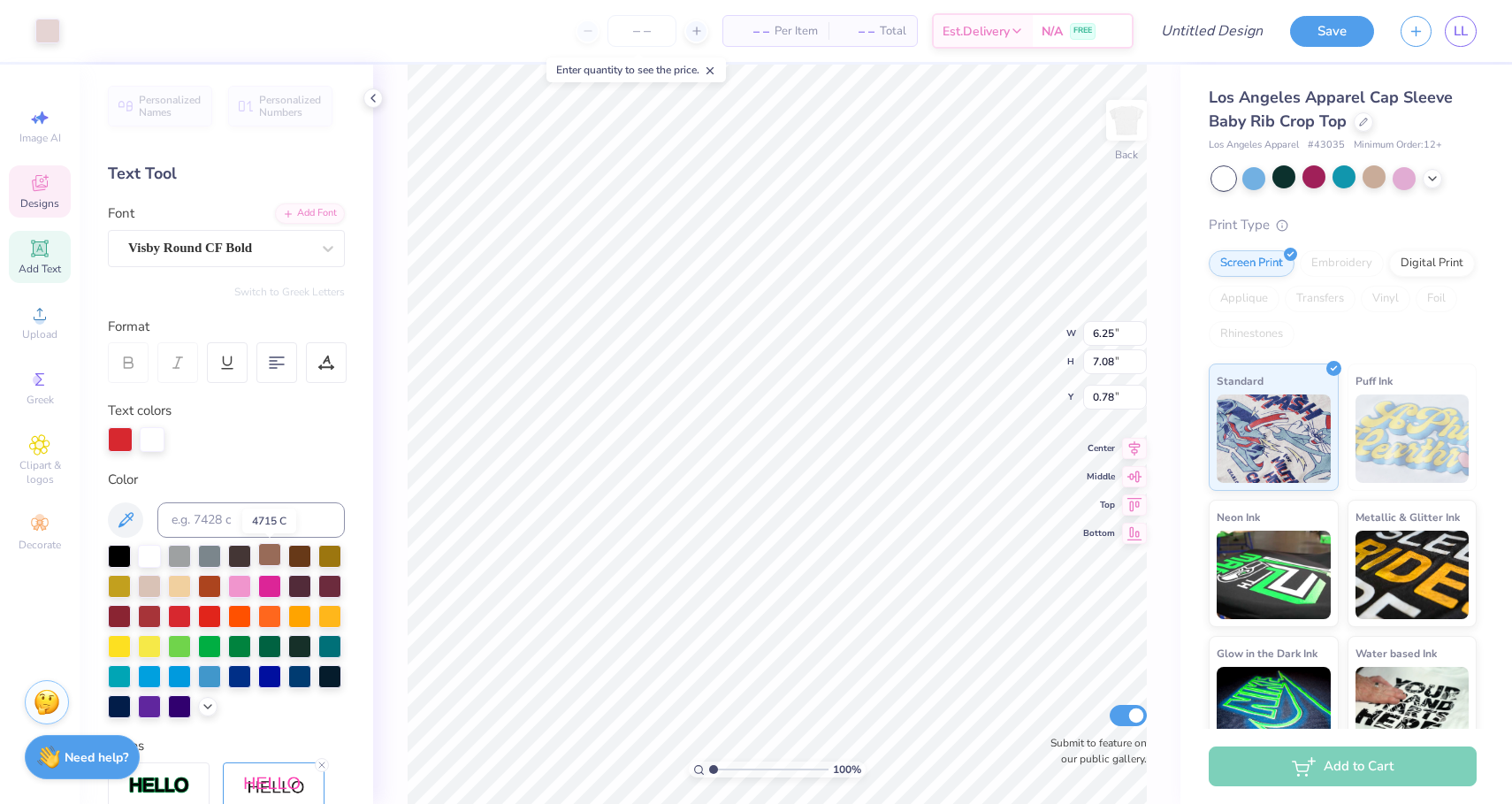
click at [274, 556] on div at bounding box center [269, 554] width 23 height 23
click at [244, 607] on div at bounding box center [239, 614] width 23 height 23
click at [240, 587] on div at bounding box center [239, 584] width 23 height 23
type input "1.34"
type textarea "x"
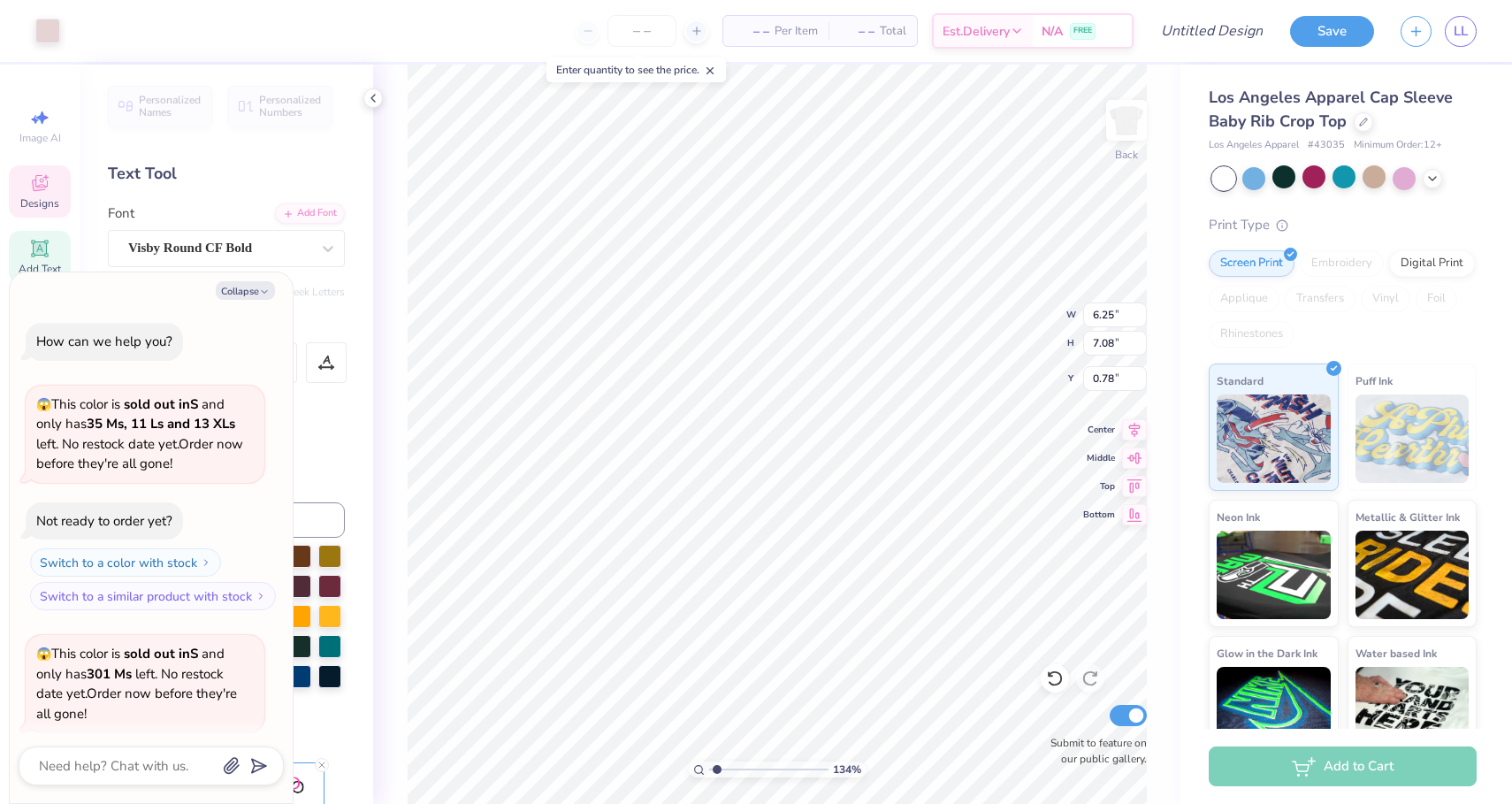
type input "2.08"
type textarea "x"
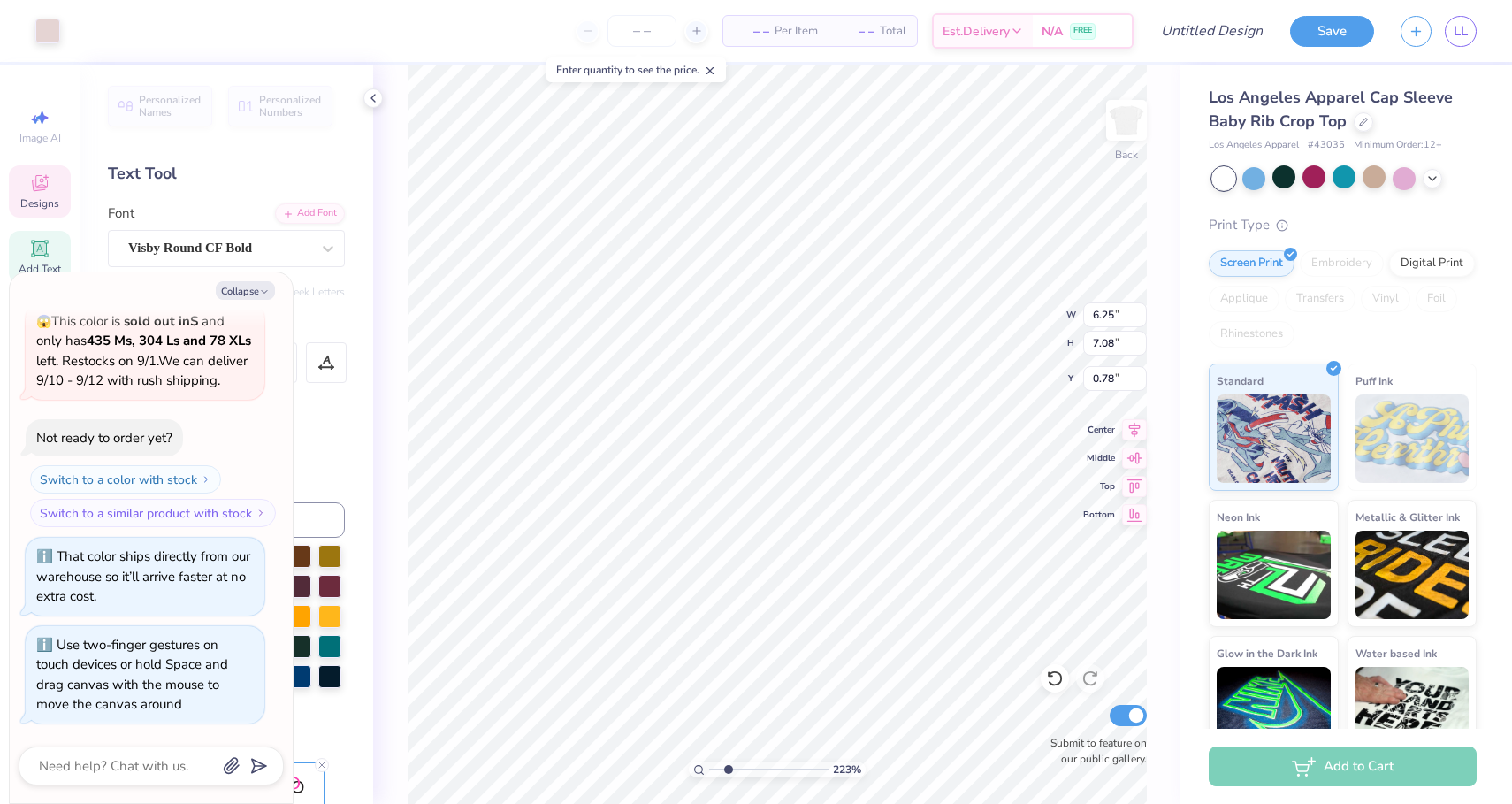
type input "2.23"
drag, startPoint x: 713, startPoint y: 768, endPoint x: 728, endPoint y: 768, distance: 15.0
click at [728, 768] on input "range" at bounding box center [769, 769] width 119 height 16
type textarea "x"
type input "1.83"
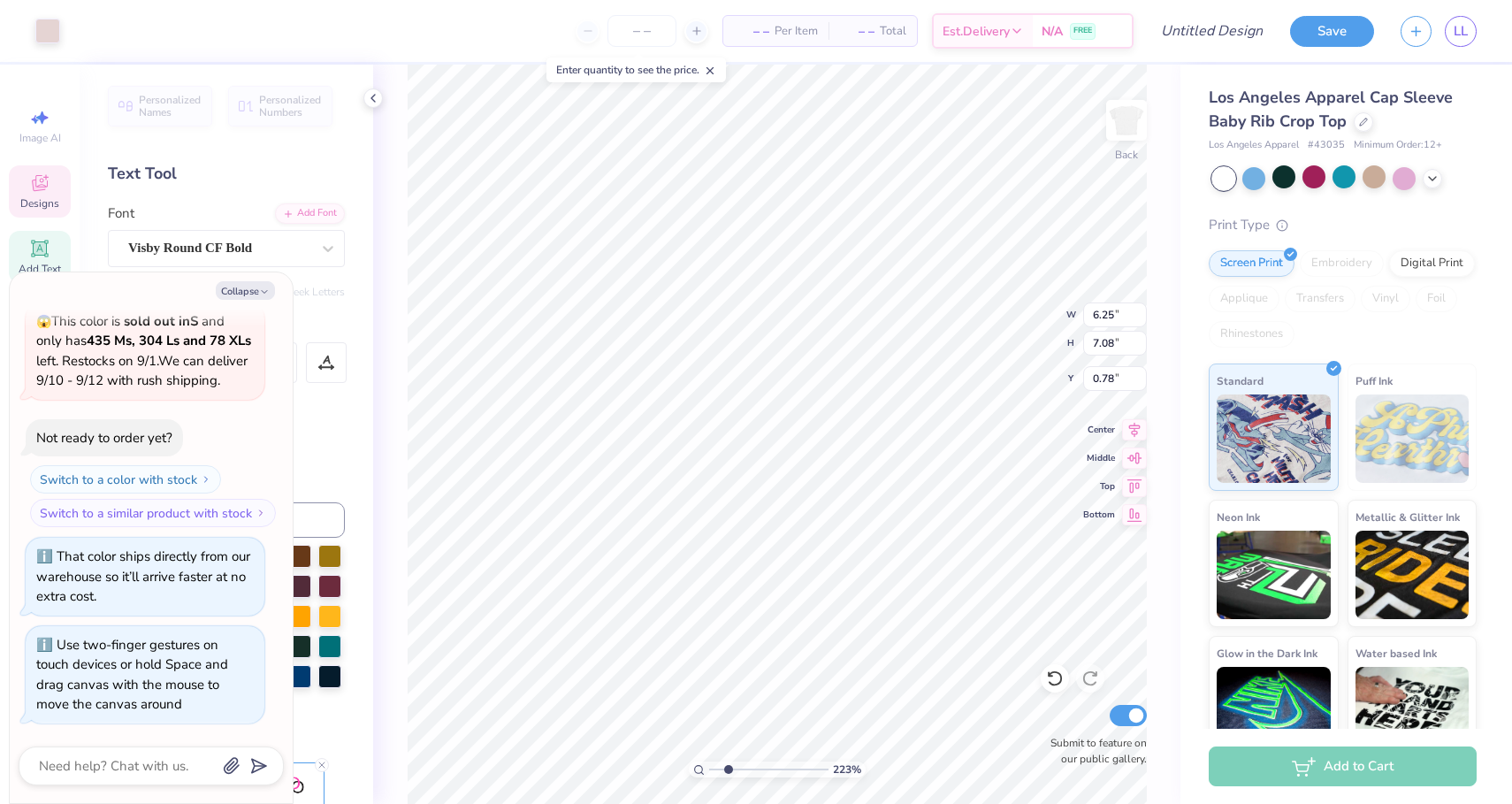
type input "0.68"
type input "2.72"
type textarea "x"
type input "2.41"
type input "0.61"
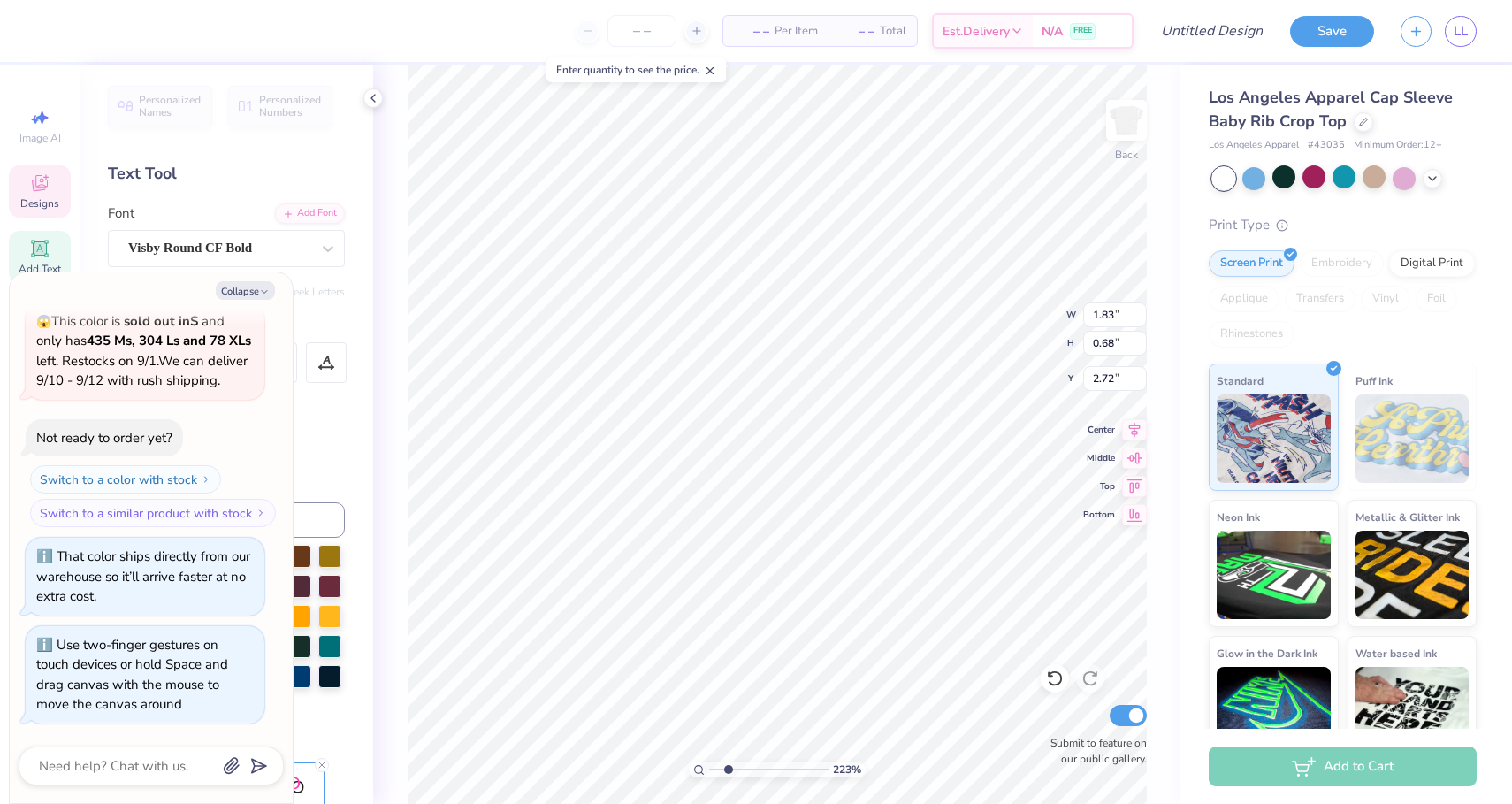
type input "2.24"
type textarea "x"
type input "6.25"
type input "7.08"
type input "0.78"
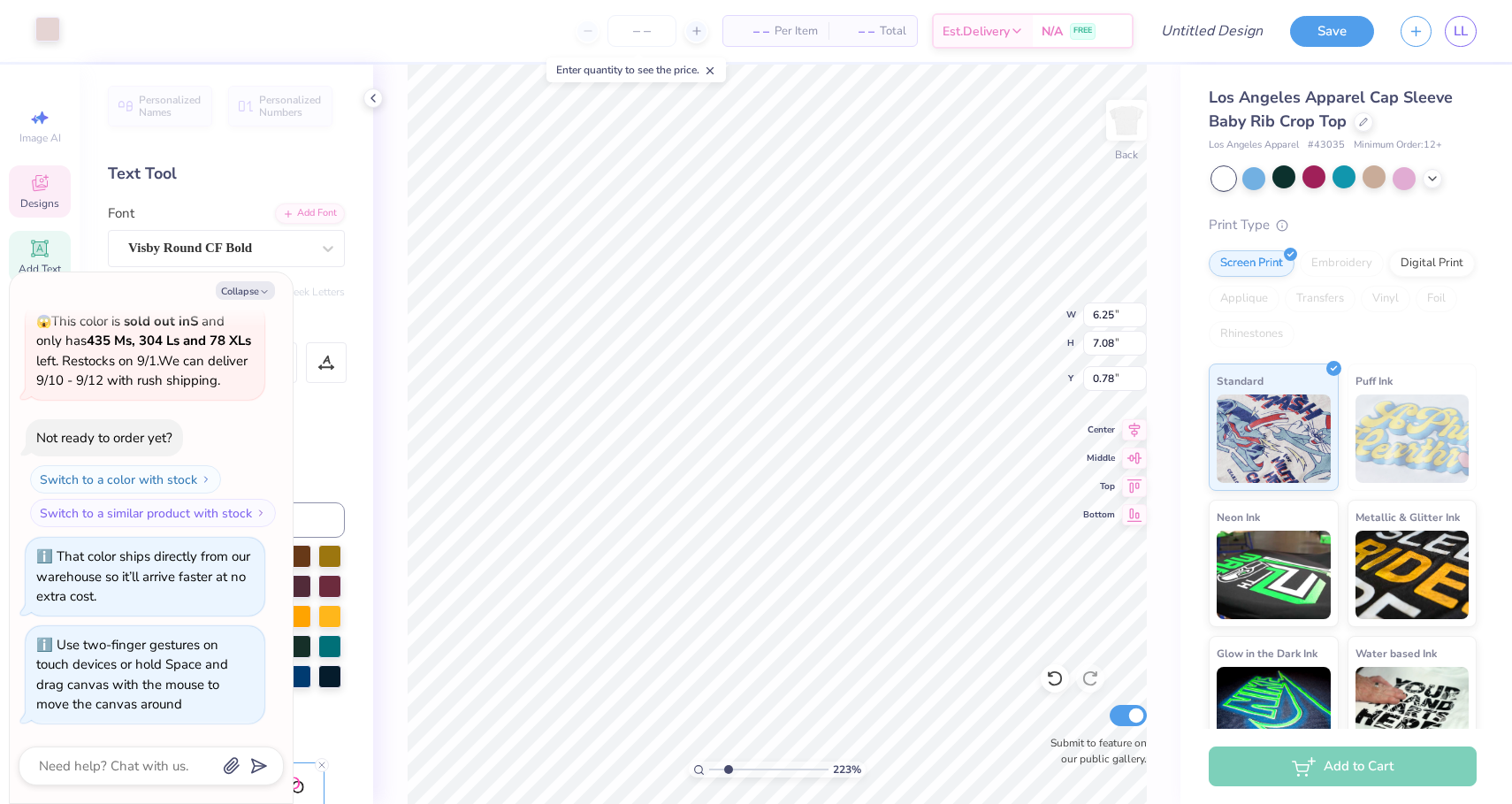
click at [40, 22] on div at bounding box center [48, 28] width 25 height 25
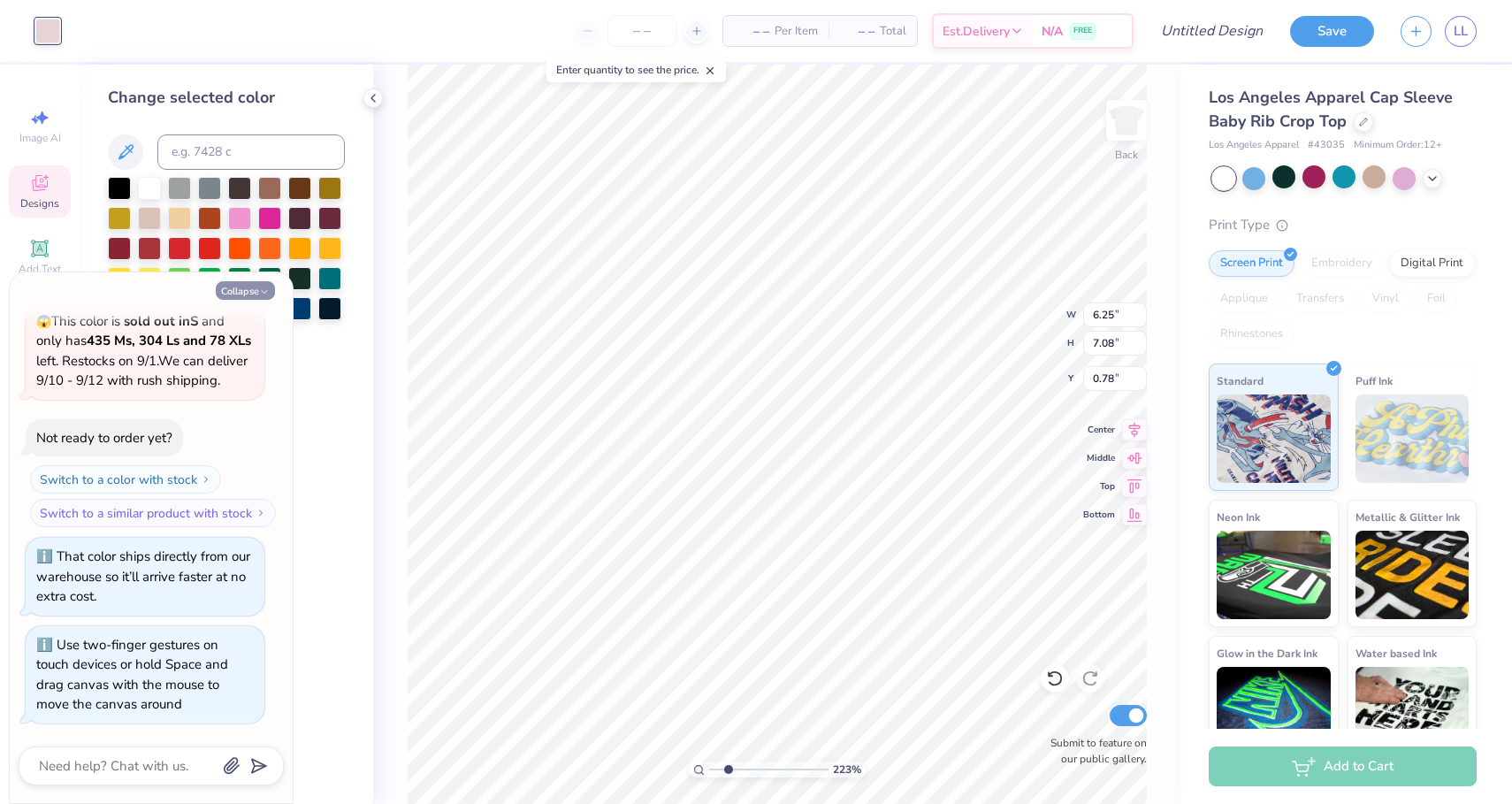
click at [242, 288] on button "Collapse" at bounding box center [245, 290] width 59 height 18
type textarea "x"
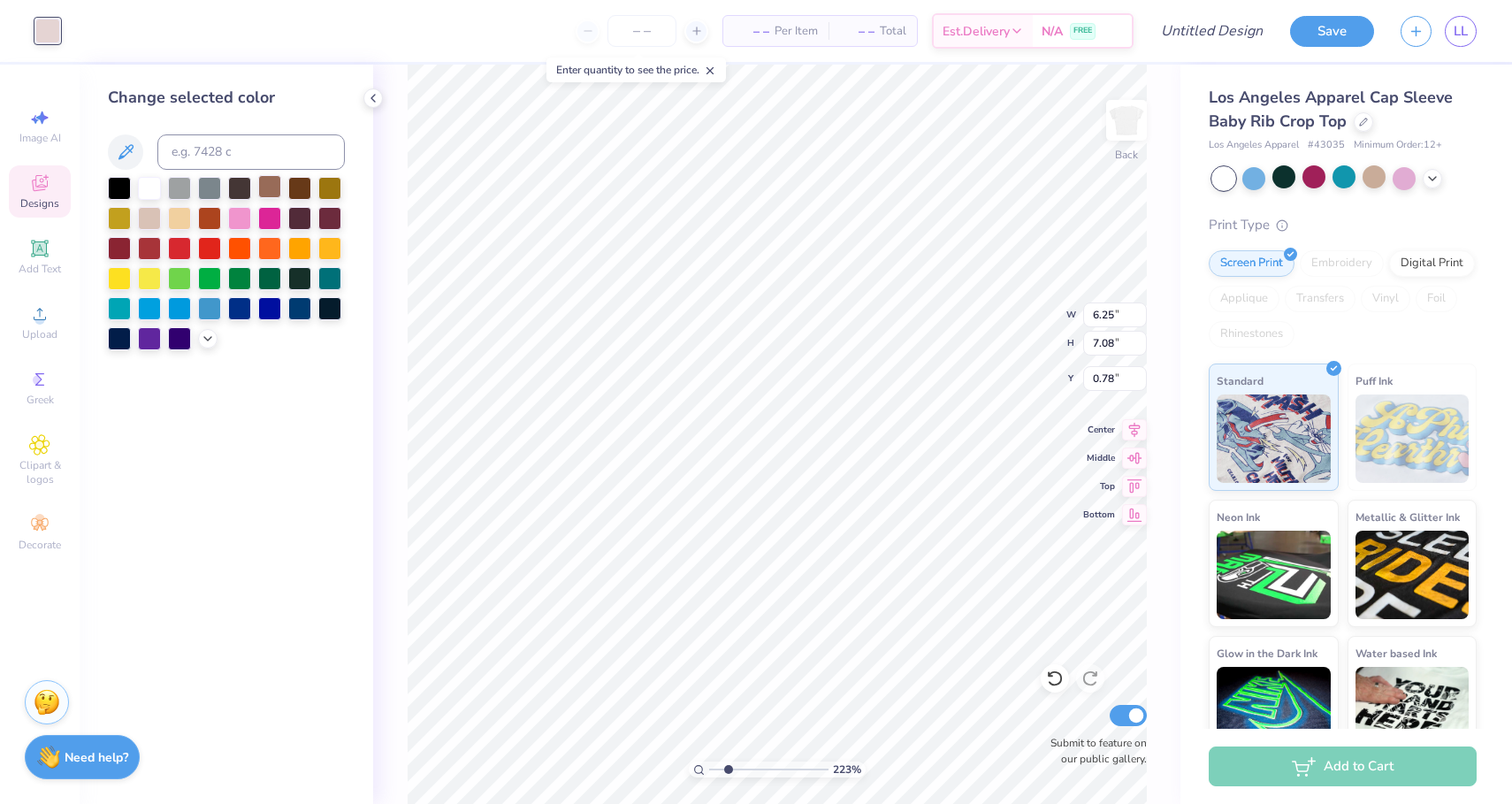
click at [272, 190] on div at bounding box center [269, 186] width 23 height 23
click at [331, 196] on div at bounding box center [329, 186] width 23 height 23
click at [183, 222] on div at bounding box center [179, 216] width 23 height 23
click at [141, 223] on div at bounding box center [149, 216] width 23 height 23
click at [125, 223] on div at bounding box center [119, 216] width 23 height 23
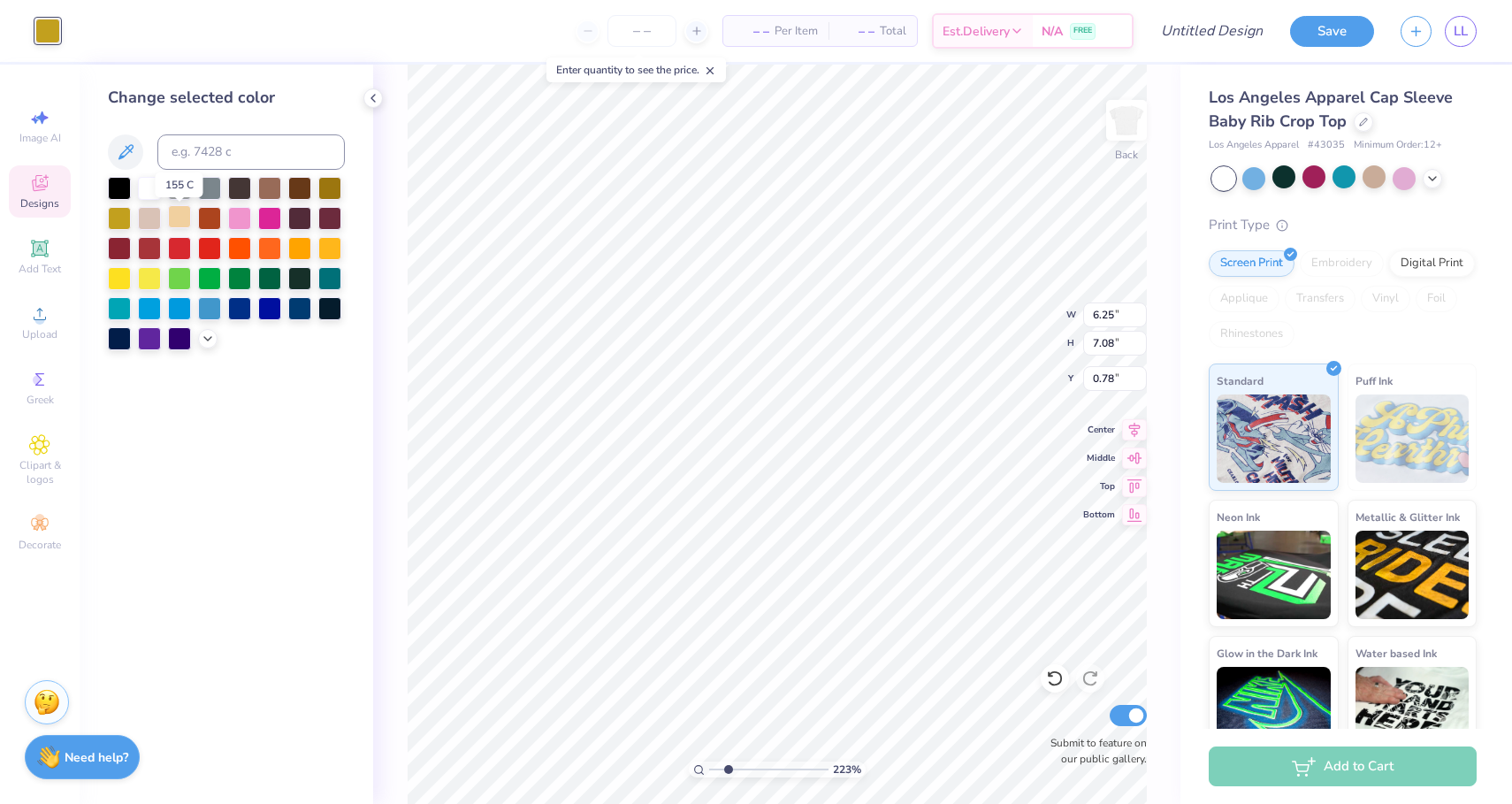
click at [176, 222] on div at bounding box center [179, 216] width 23 height 23
click at [207, 342] on icon at bounding box center [207, 336] width 14 height 14
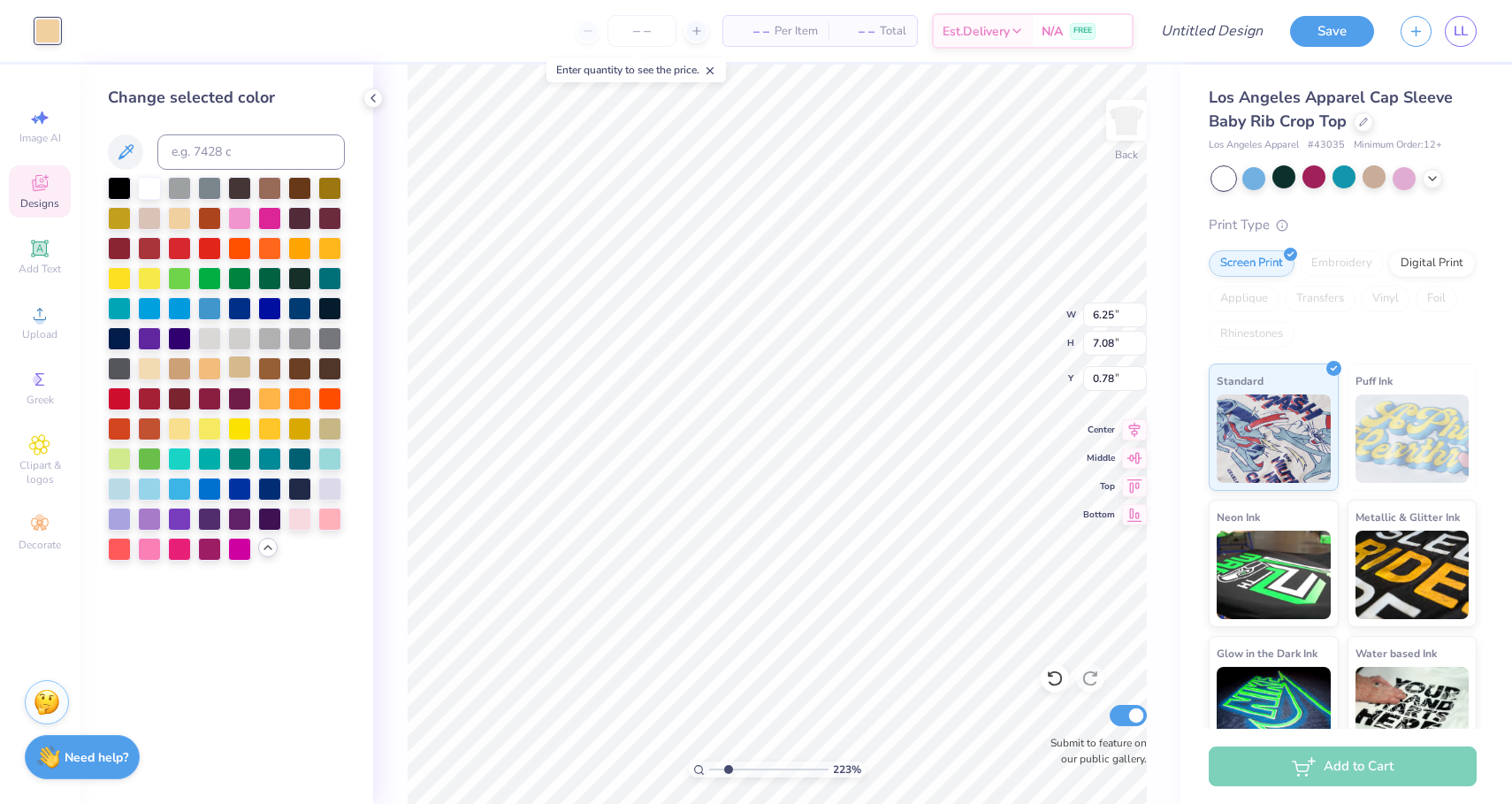
click at [236, 378] on div at bounding box center [239, 366] width 23 height 23
click at [175, 367] on div at bounding box center [179, 366] width 23 height 23
click at [146, 376] on div at bounding box center [149, 366] width 23 height 23
click at [173, 222] on div at bounding box center [179, 216] width 23 height 23
type input "1.40"
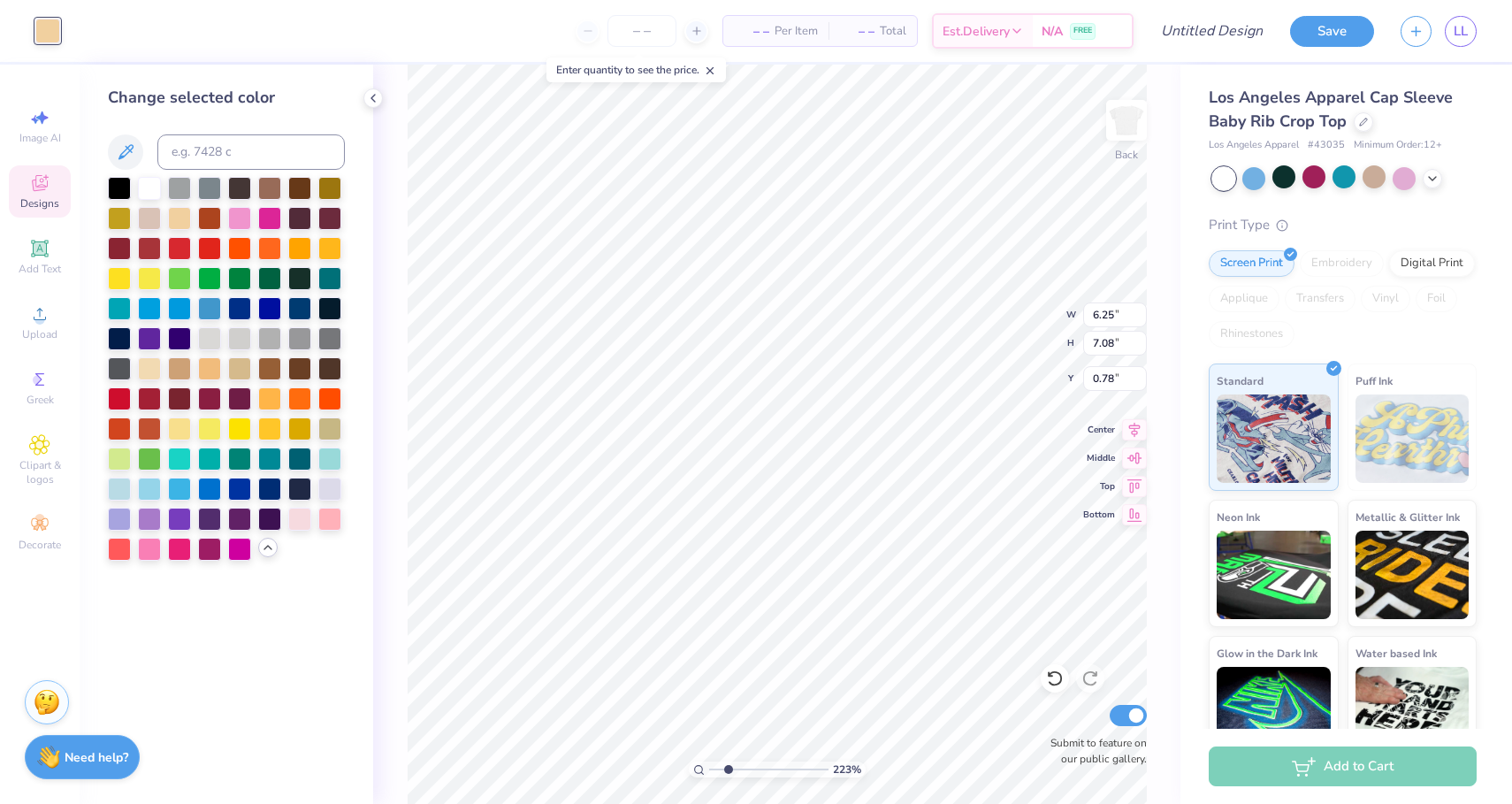
type input "0.26"
type input "6.34"
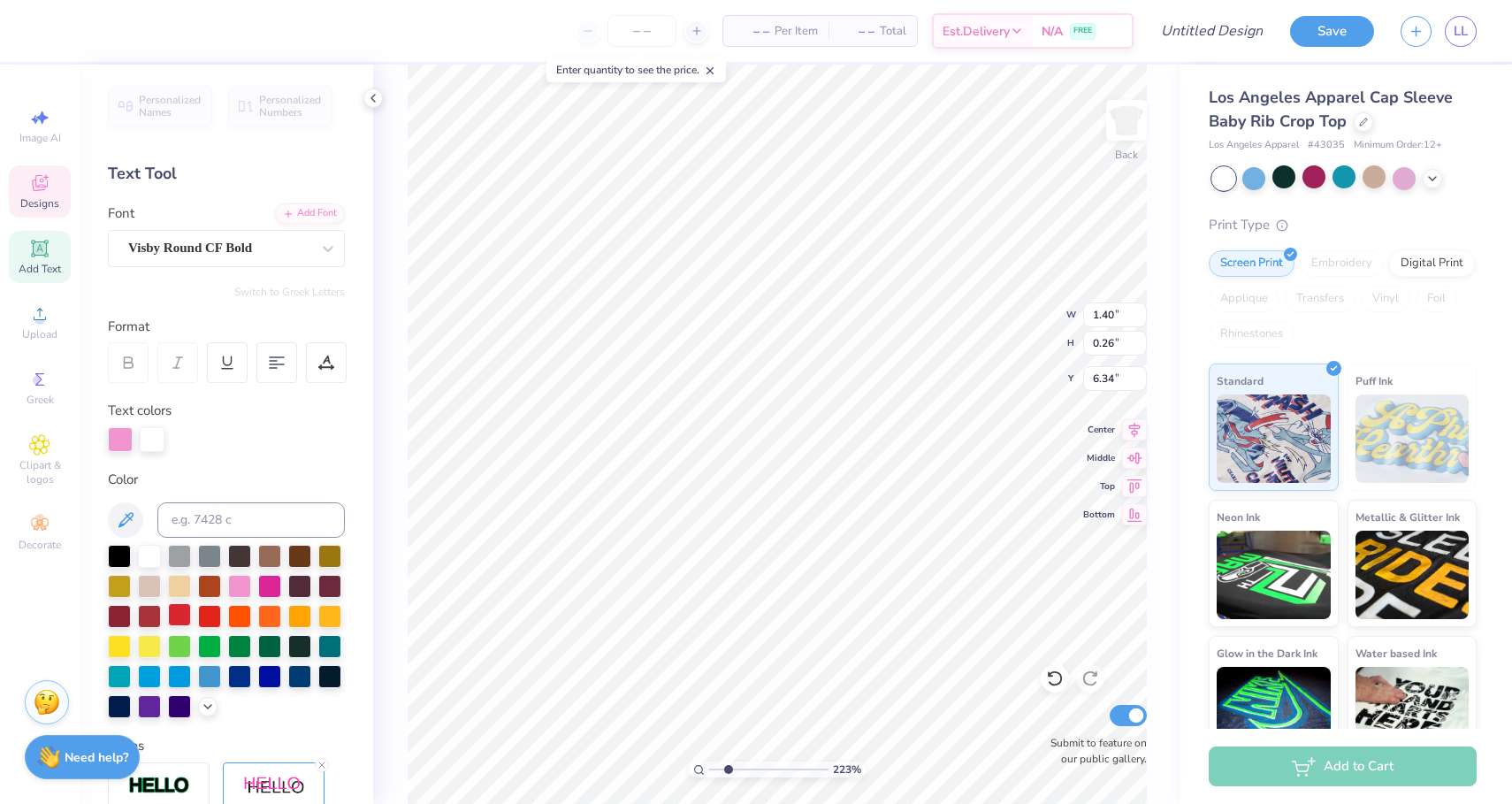
click at [177, 607] on div at bounding box center [179, 614] width 23 height 23
type input "2.57"
type input "0.43"
type input "7.55"
type input "1.40"
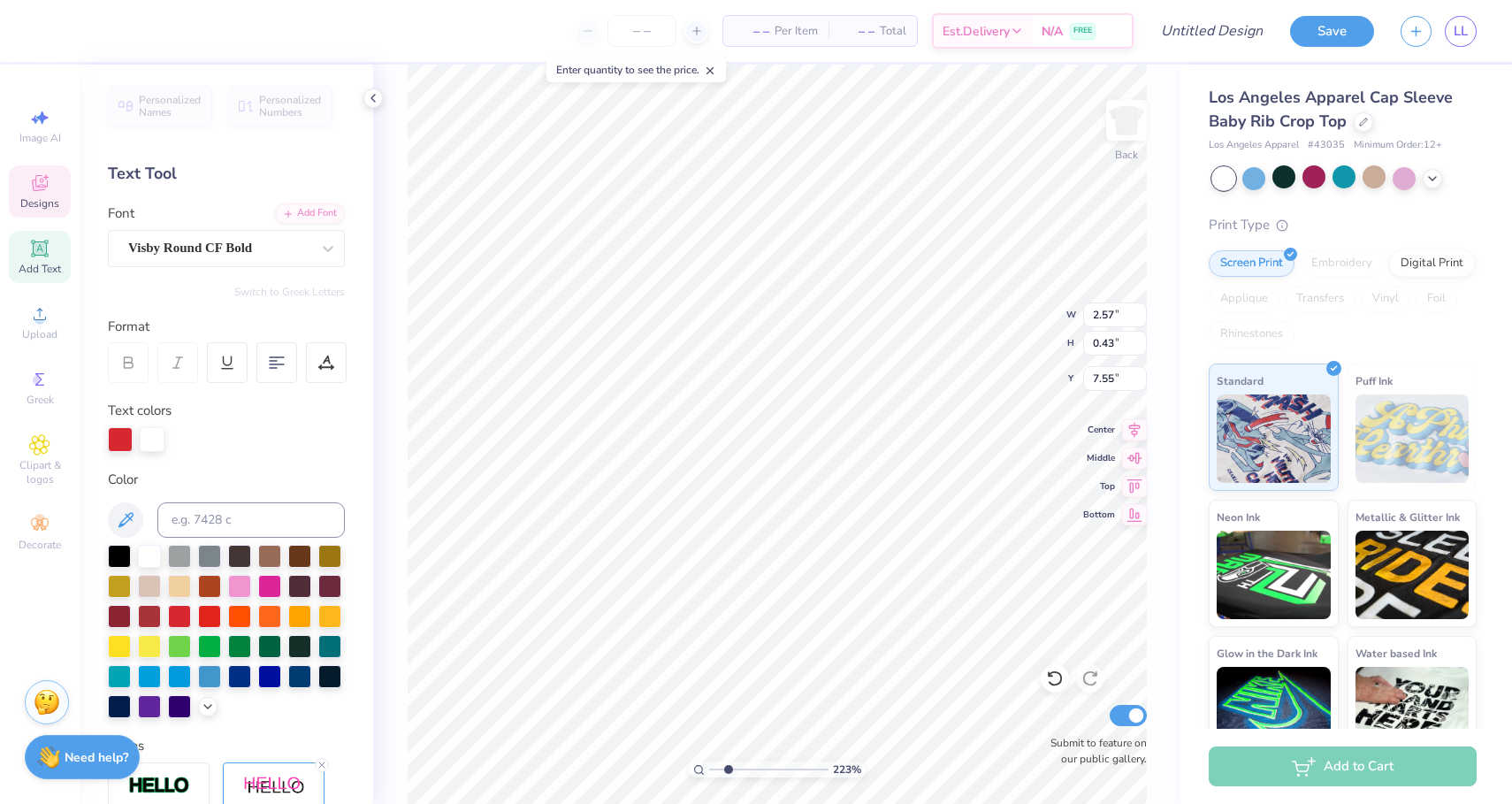
type input "0.26"
type input "7.29"
type input "7.98"
drag, startPoint x: 729, startPoint y: 767, endPoint x: 685, endPoint y: 771, distance: 44.2
type input "1"
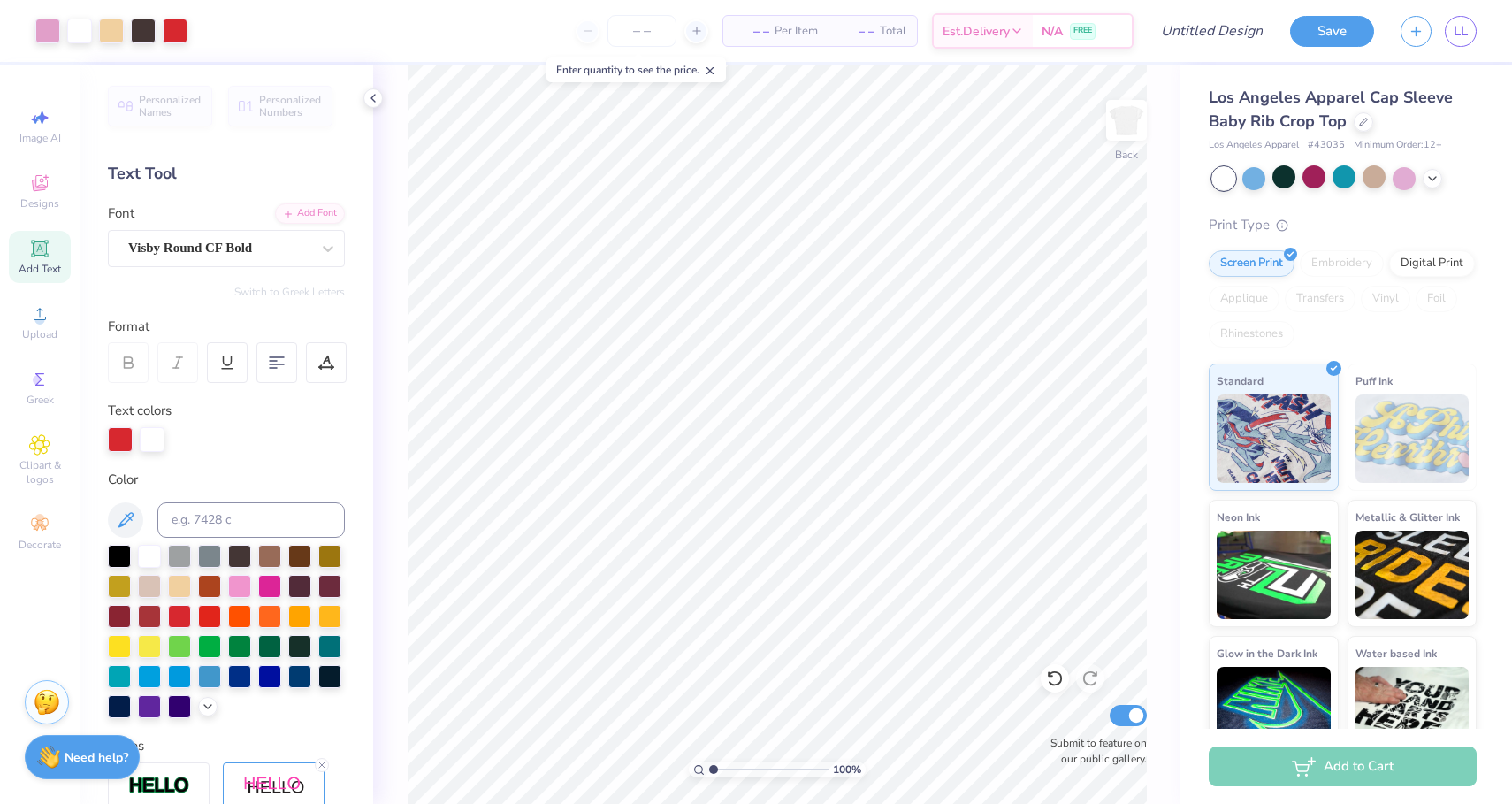
click at [685, 771] on div "100 %" at bounding box center [777, 435] width 740 height 740
click at [55, 38] on div at bounding box center [48, 28] width 25 height 25
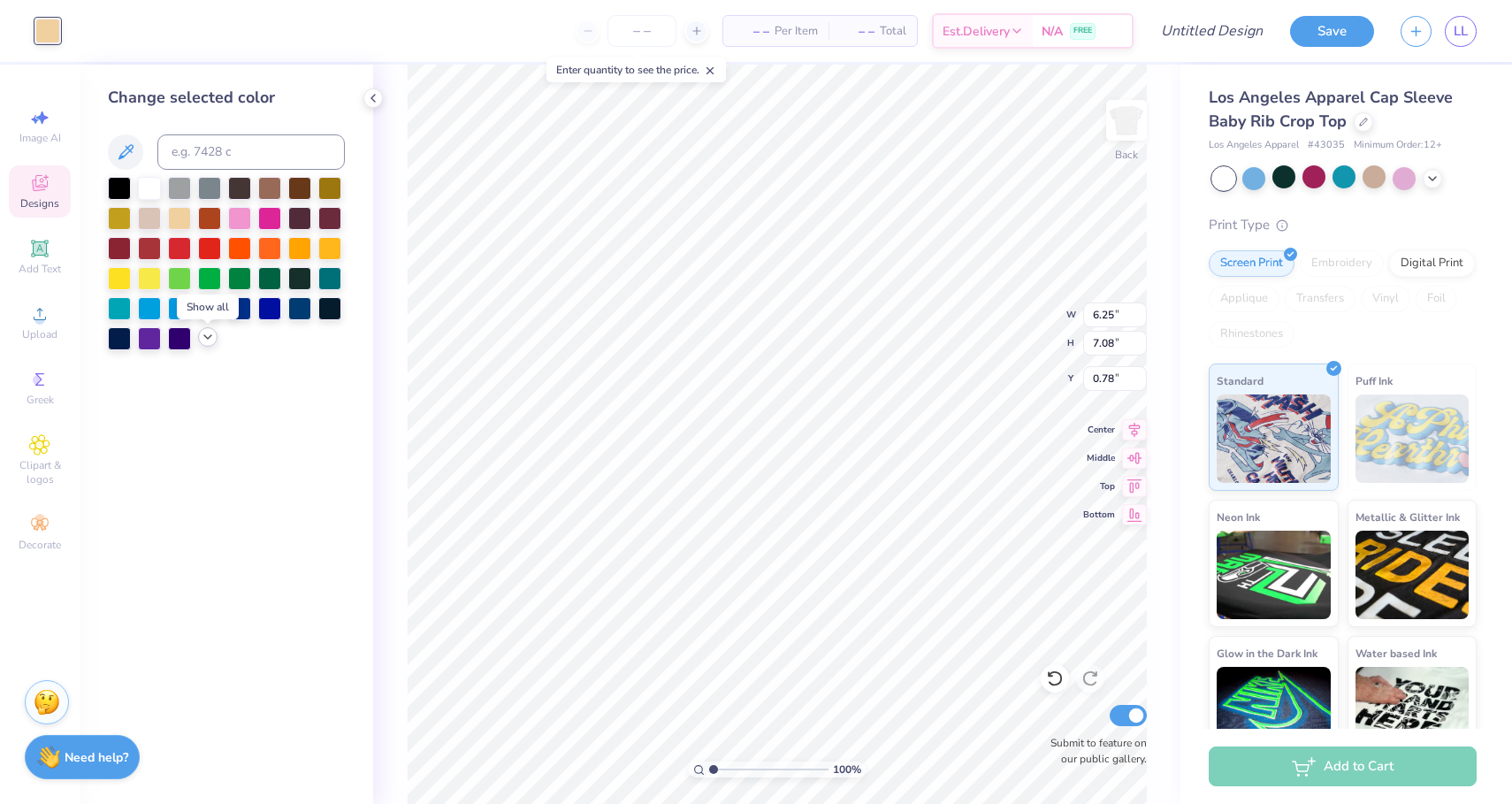
click at [209, 343] on icon at bounding box center [207, 336] width 14 height 14
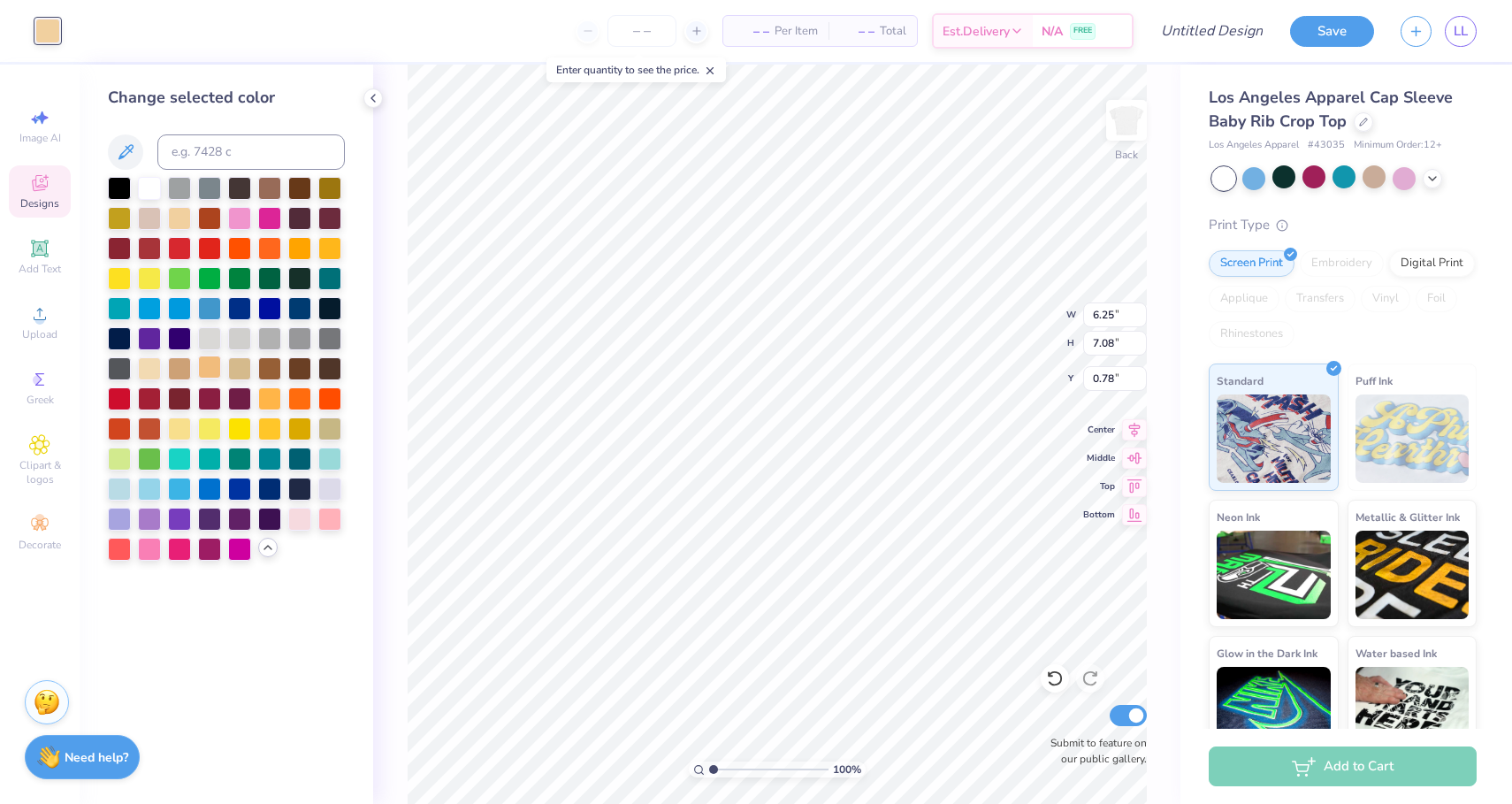
click at [211, 373] on div at bounding box center [209, 366] width 23 height 23
click at [190, 373] on div at bounding box center [179, 366] width 23 height 23
click at [248, 373] on div at bounding box center [239, 366] width 23 height 23
click at [260, 375] on div at bounding box center [269, 366] width 23 height 23
click at [158, 373] on div at bounding box center [149, 366] width 23 height 23
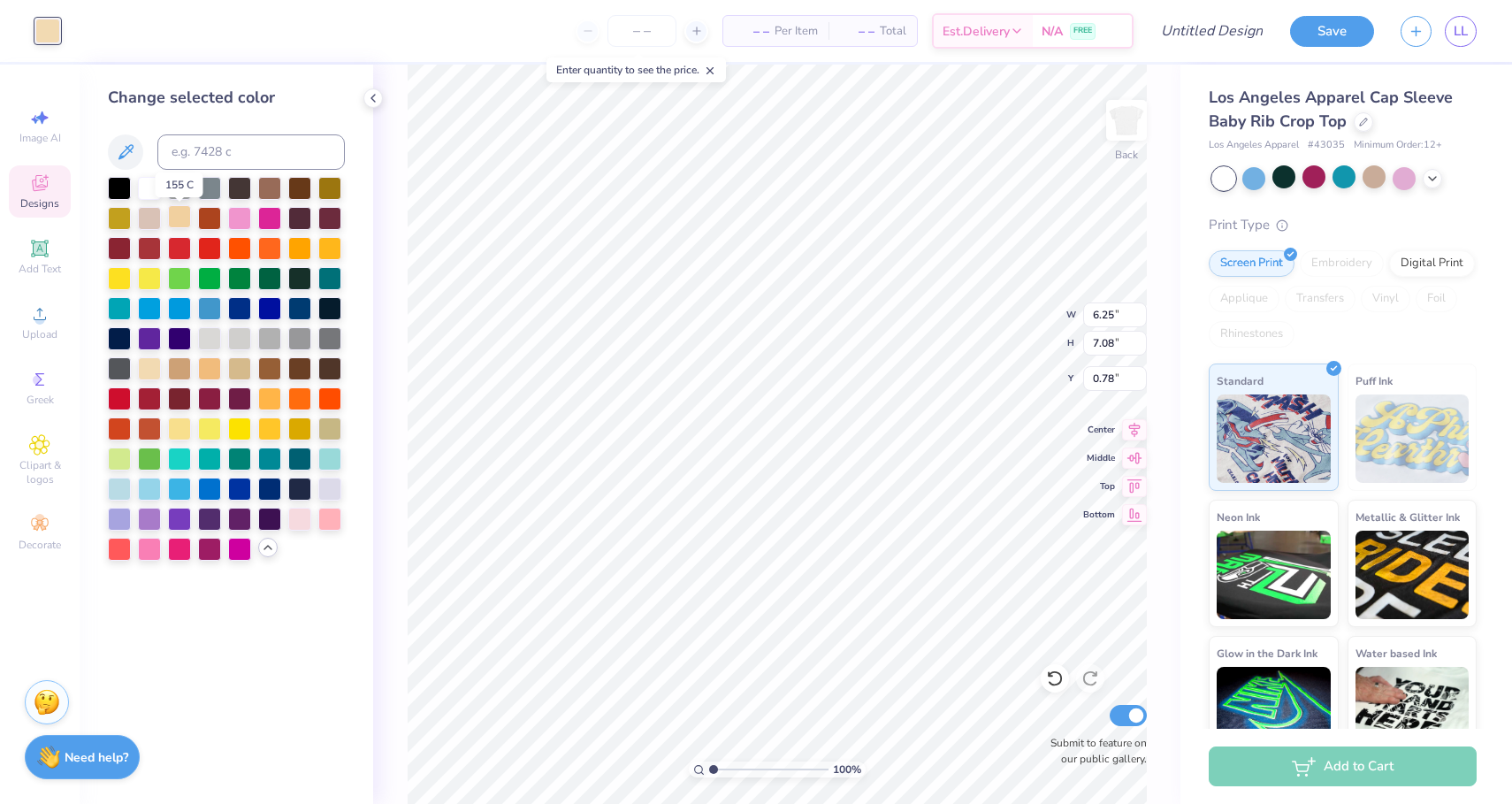
click at [177, 218] on div at bounding box center [179, 216] width 23 height 23
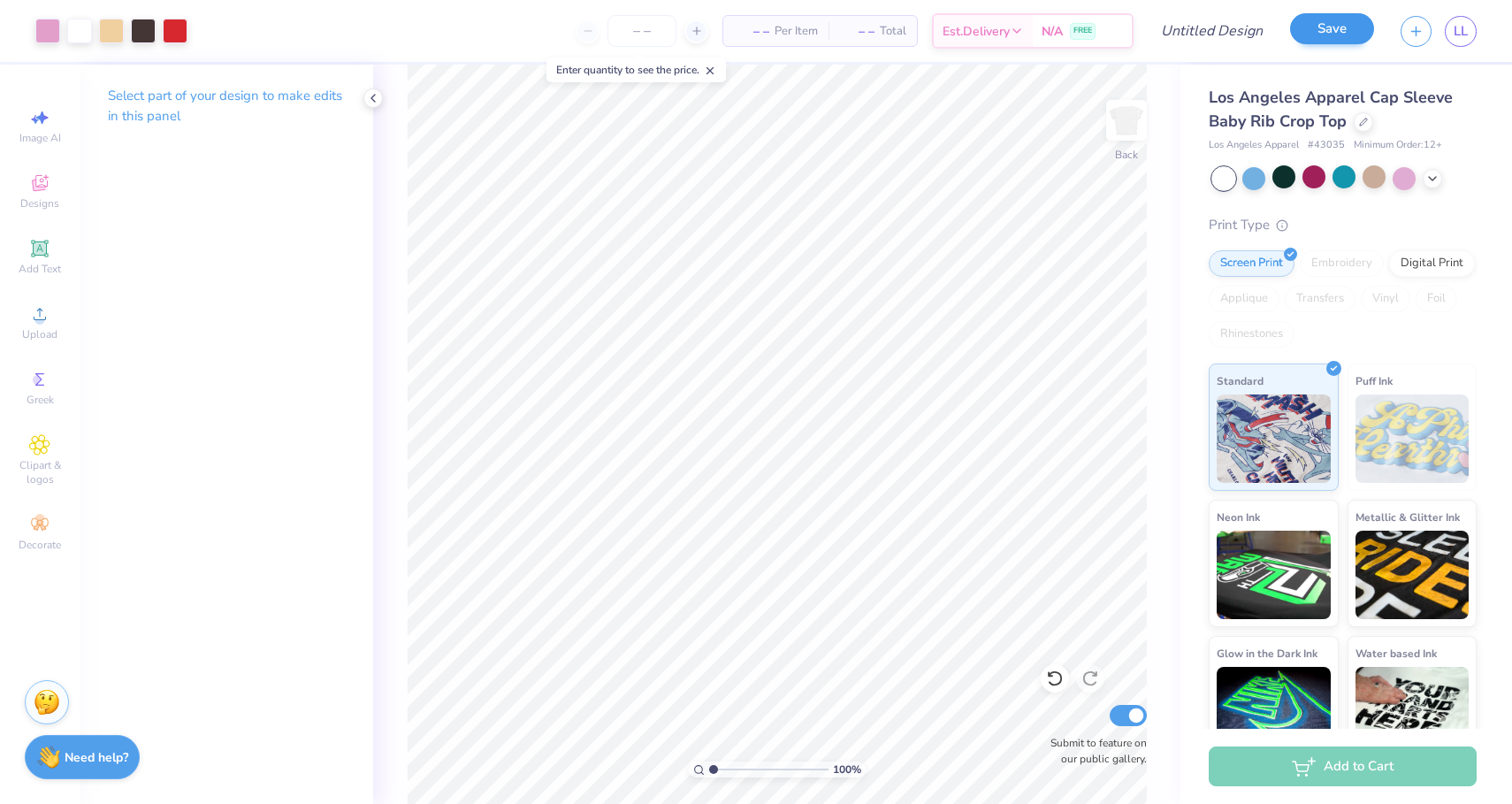
click at [1311, 27] on button "Save" at bounding box center [1333, 28] width 84 height 31
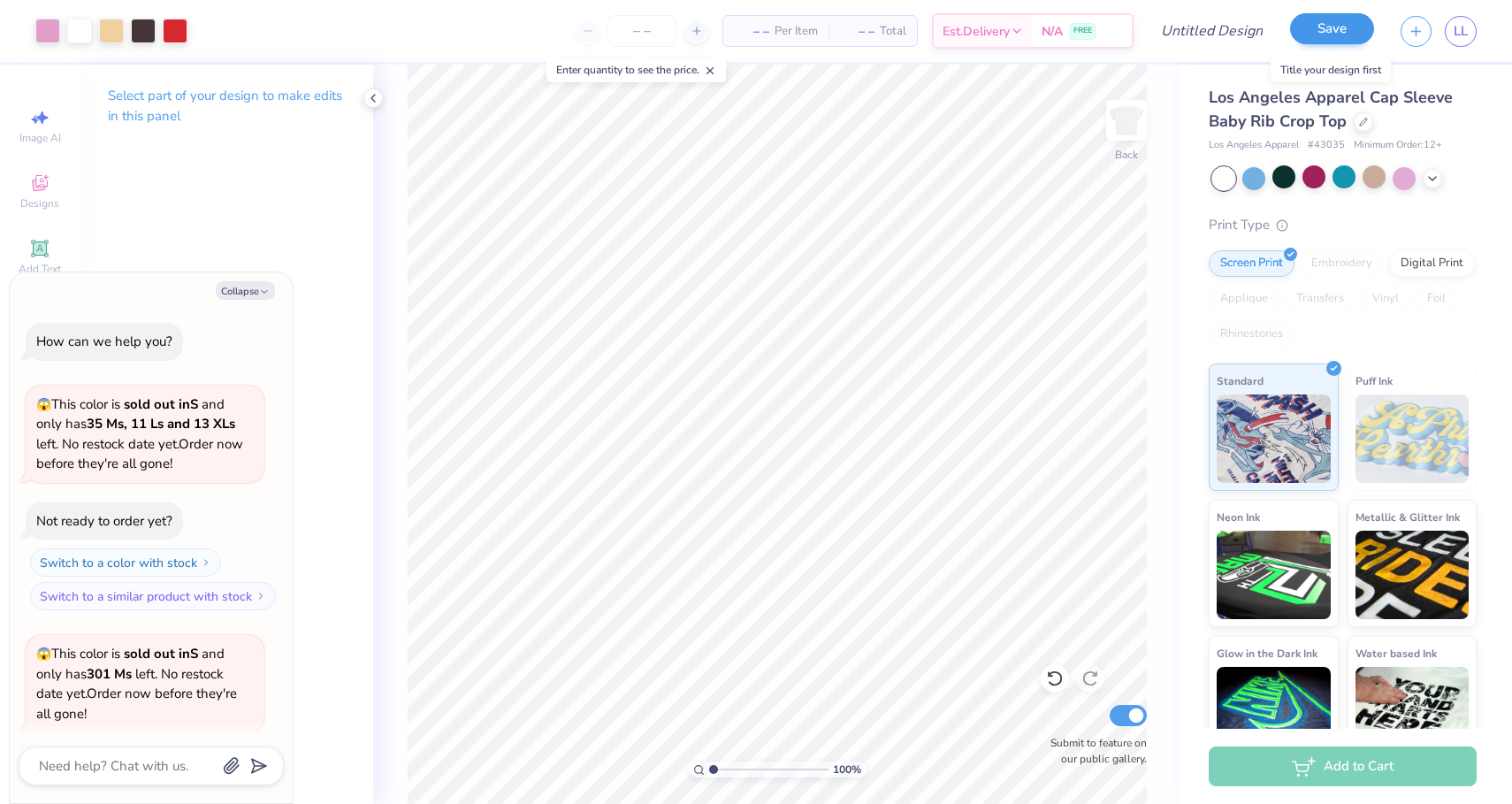
scroll to position [1281, 0]
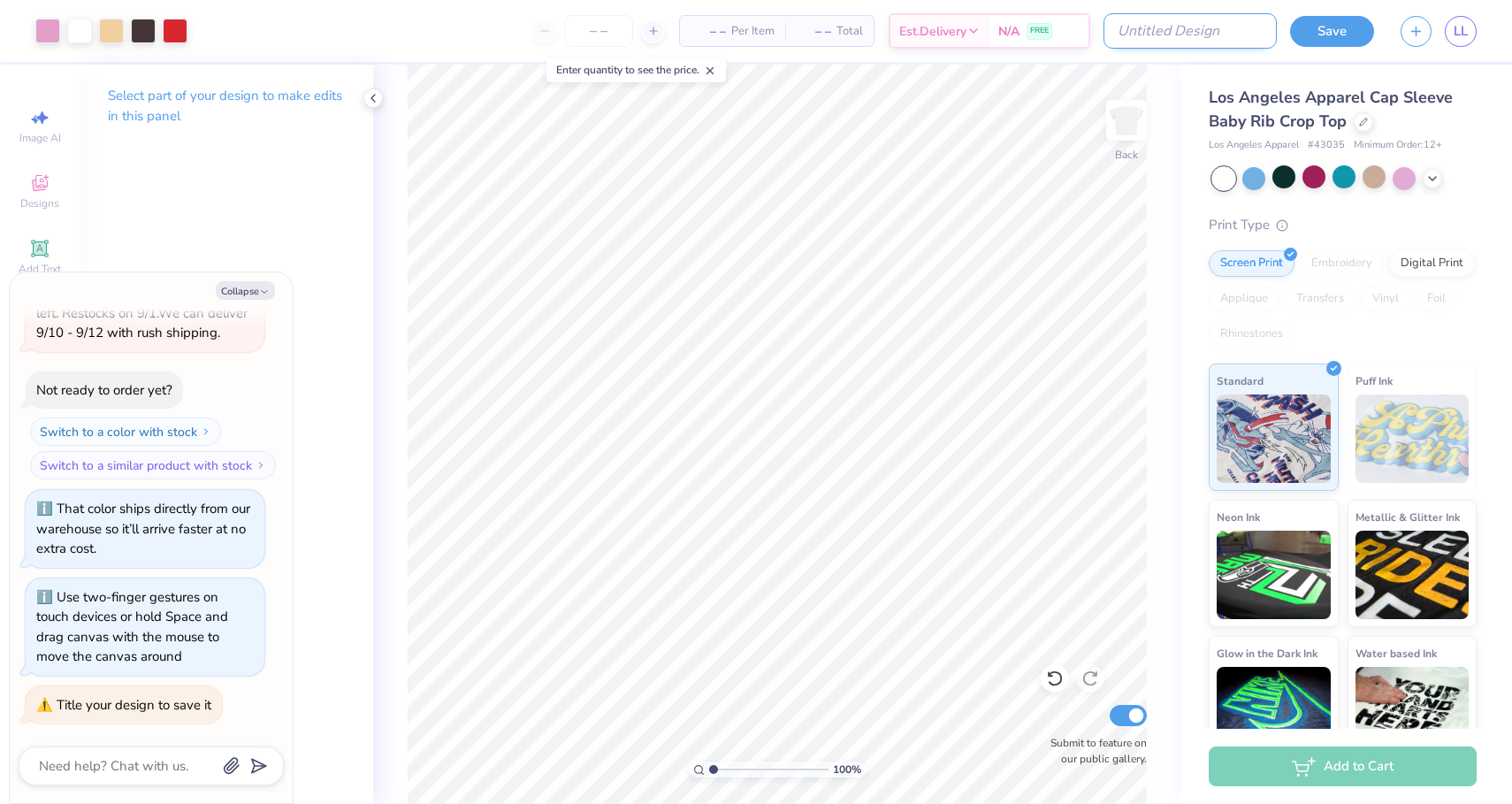
type textarea "x"
click at [1223, 28] on input "Design Title" at bounding box center [1190, 30] width 173 height 36
type input "a"
type textarea "x"
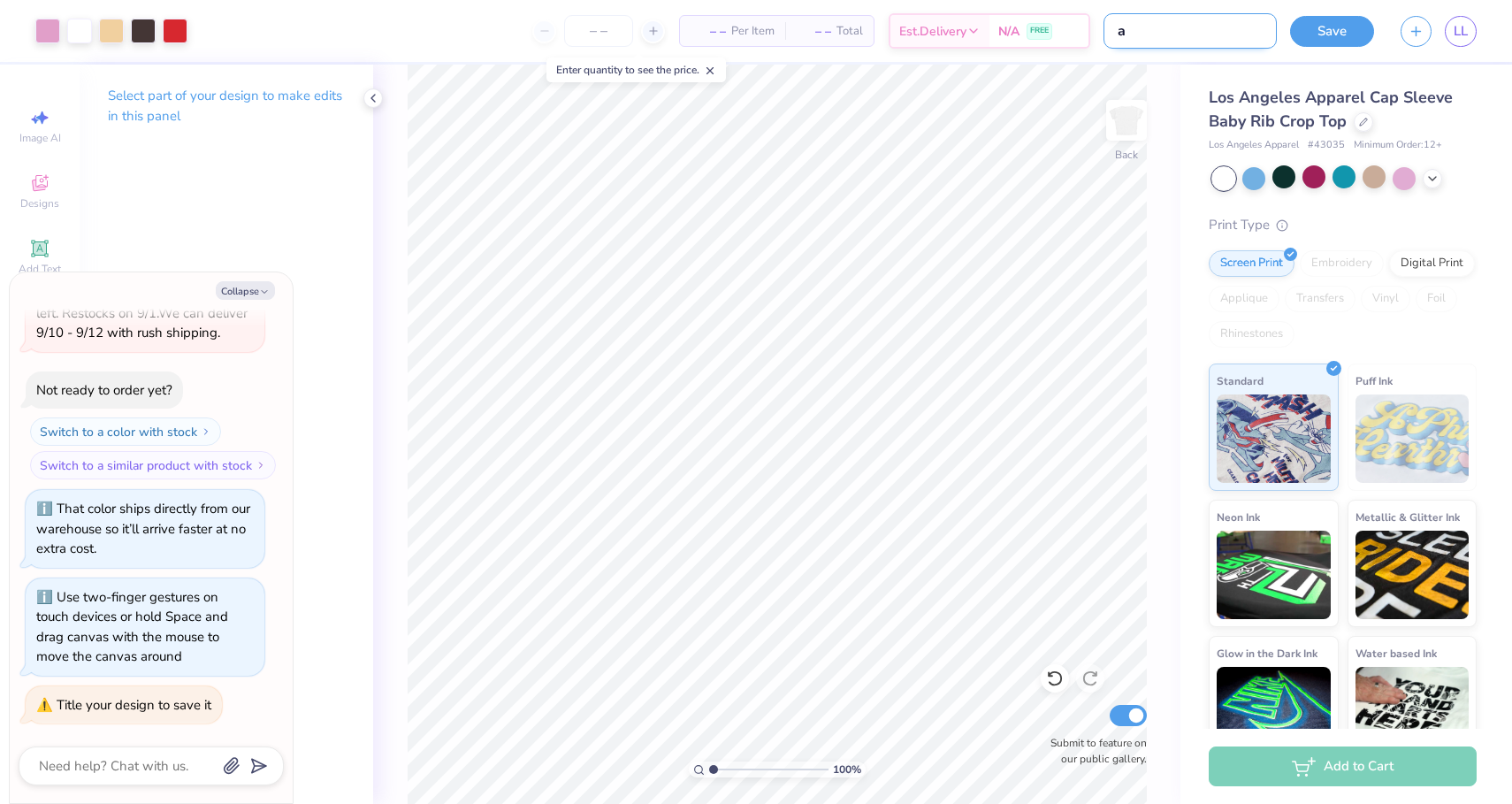
type input "ap"
type textarea "x"
type input "aph"
type textarea "x"
type input "aphi"
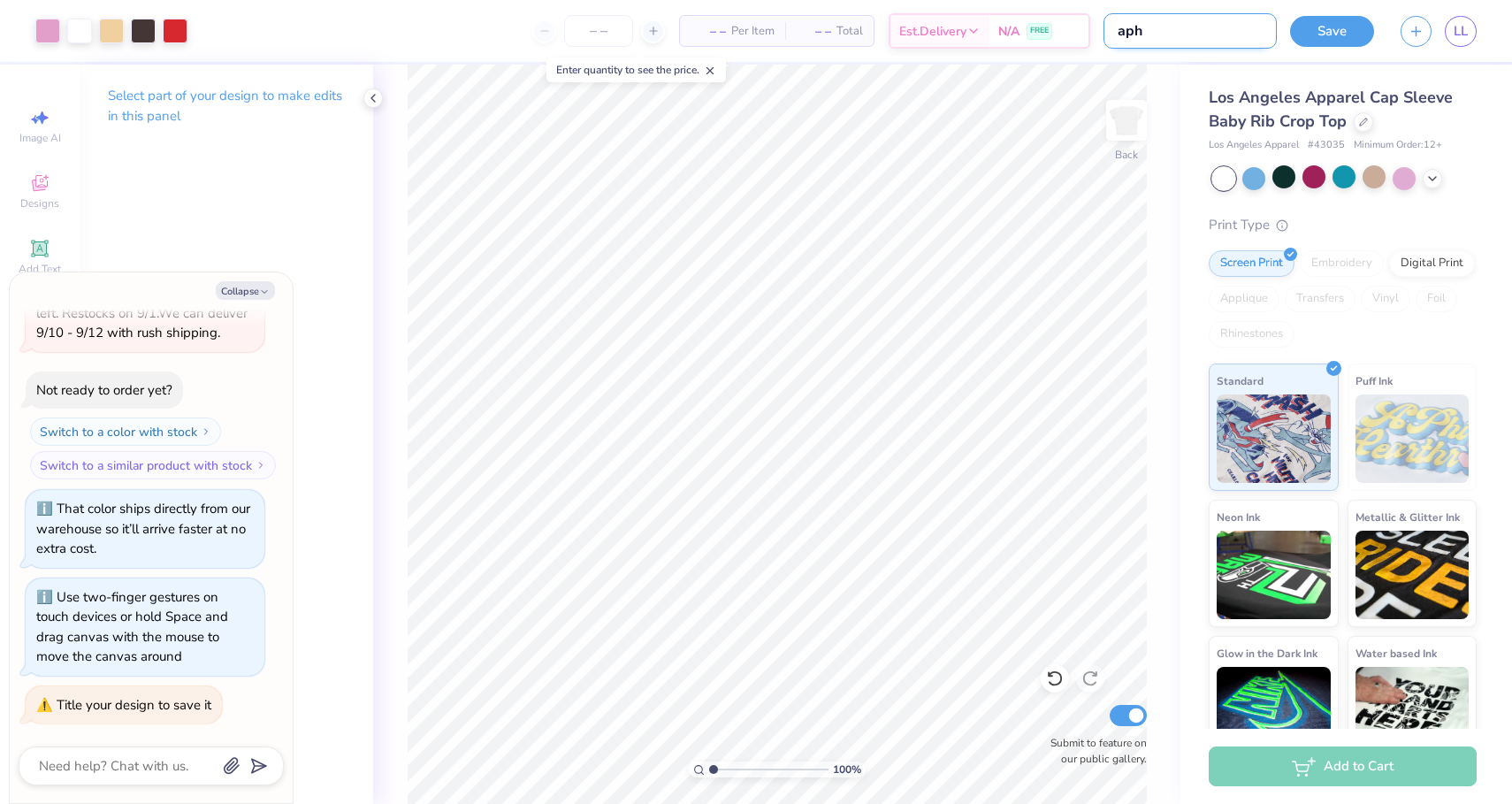
type textarea "x"
type input "aphi"
type textarea "x"
type input "aphi t"
type textarea "x"
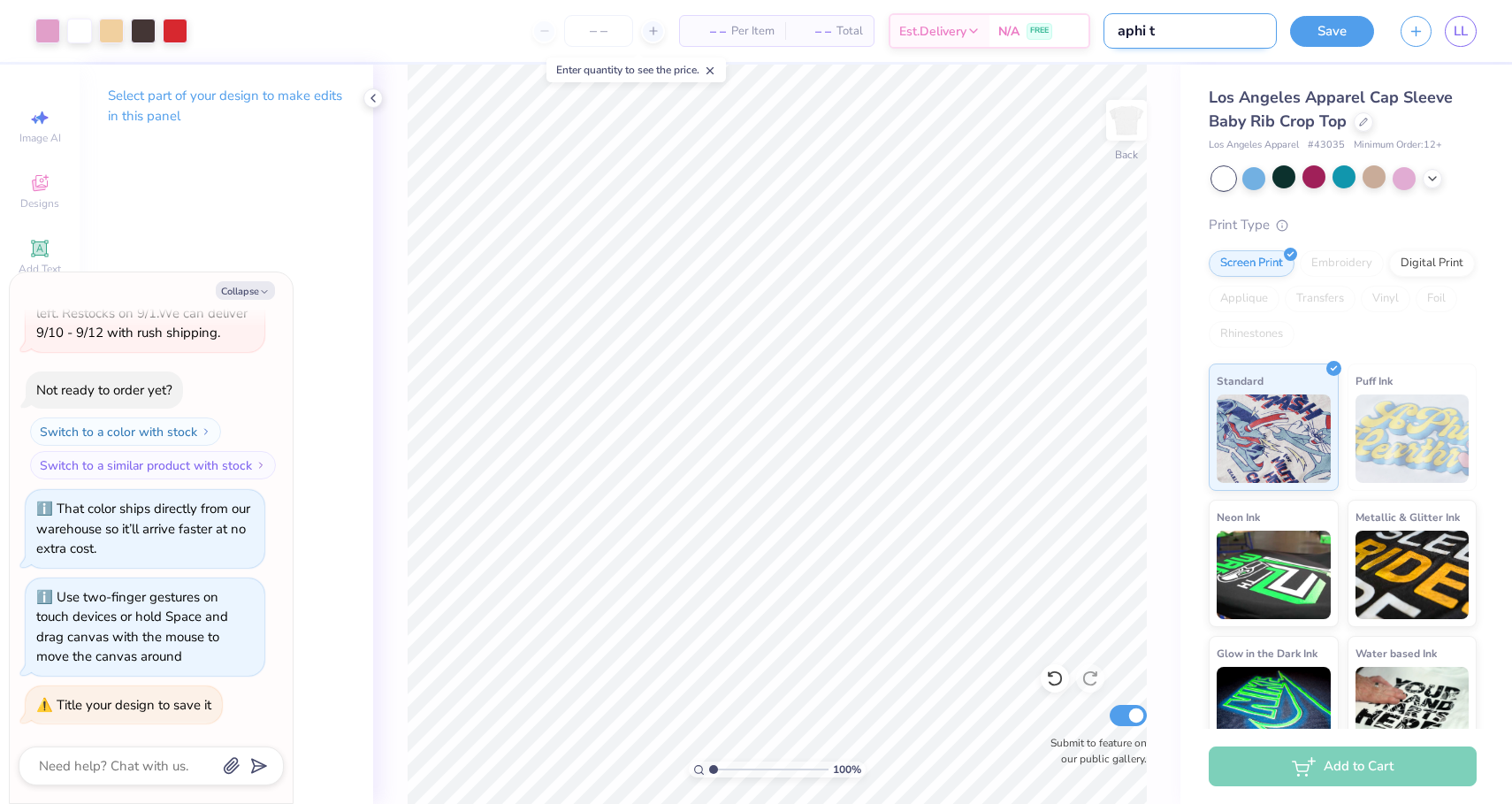
type input "aphi te"
type textarea "x"
type input "aphi [PERSON_NAME]"
type textarea "x"
type input "aphi [PERSON_NAME]"
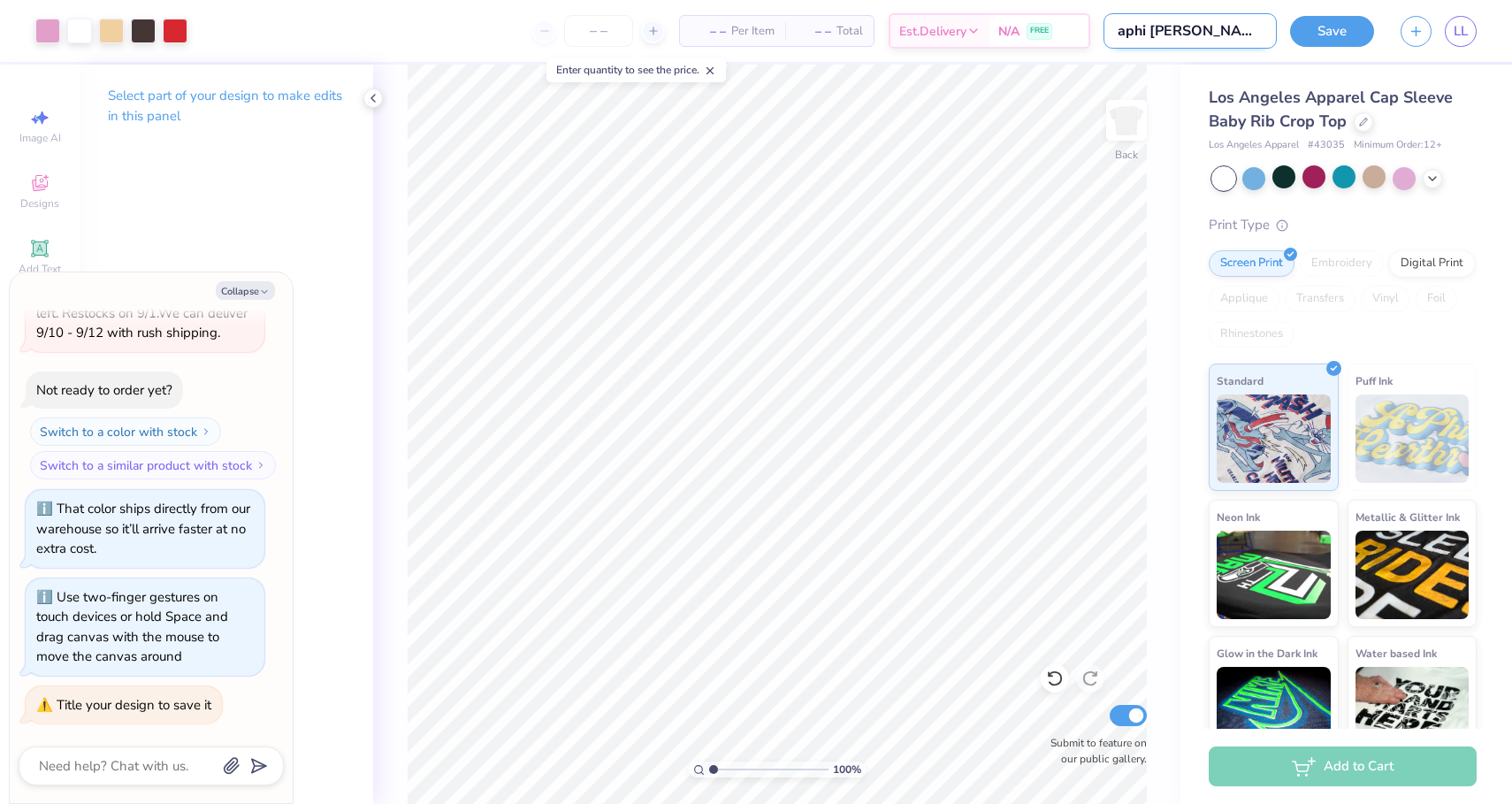
type textarea "x"
type input "aphi teddy"
type textarea "x"
type input "aphi teddy"
click at [1340, 27] on button "Save" at bounding box center [1333, 28] width 84 height 31
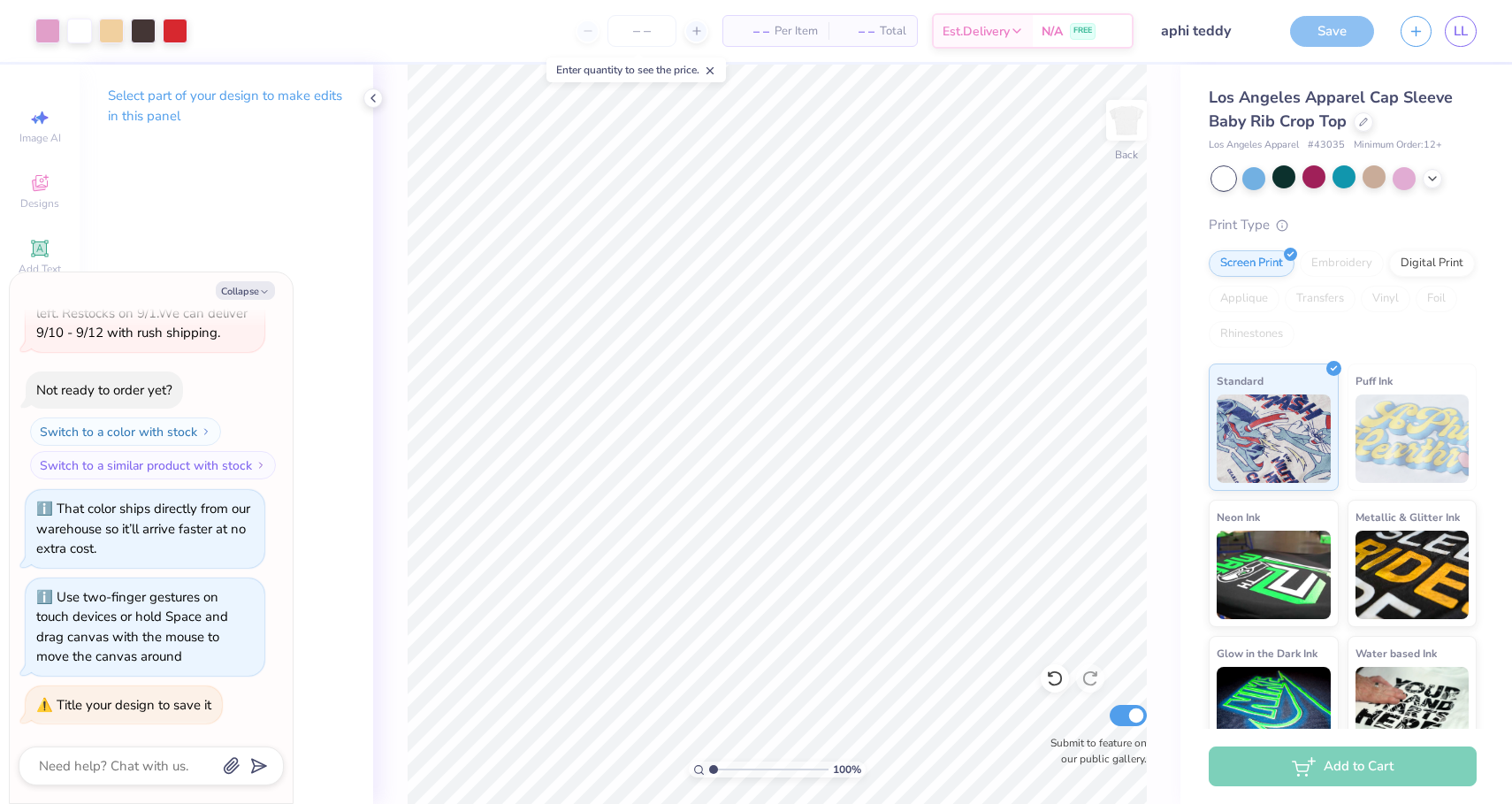
click at [1328, 31] on div "Save" at bounding box center [1333, 31] width 84 height 31
click at [618, 42] on input "number" at bounding box center [642, 30] width 69 height 32
type input "12"
click at [718, 81] on body "Art colors 12 N/A Per Item N/A Total Est. Delivery N/A FREE Design Title aphi t…" at bounding box center [756, 402] width 1512 height 804
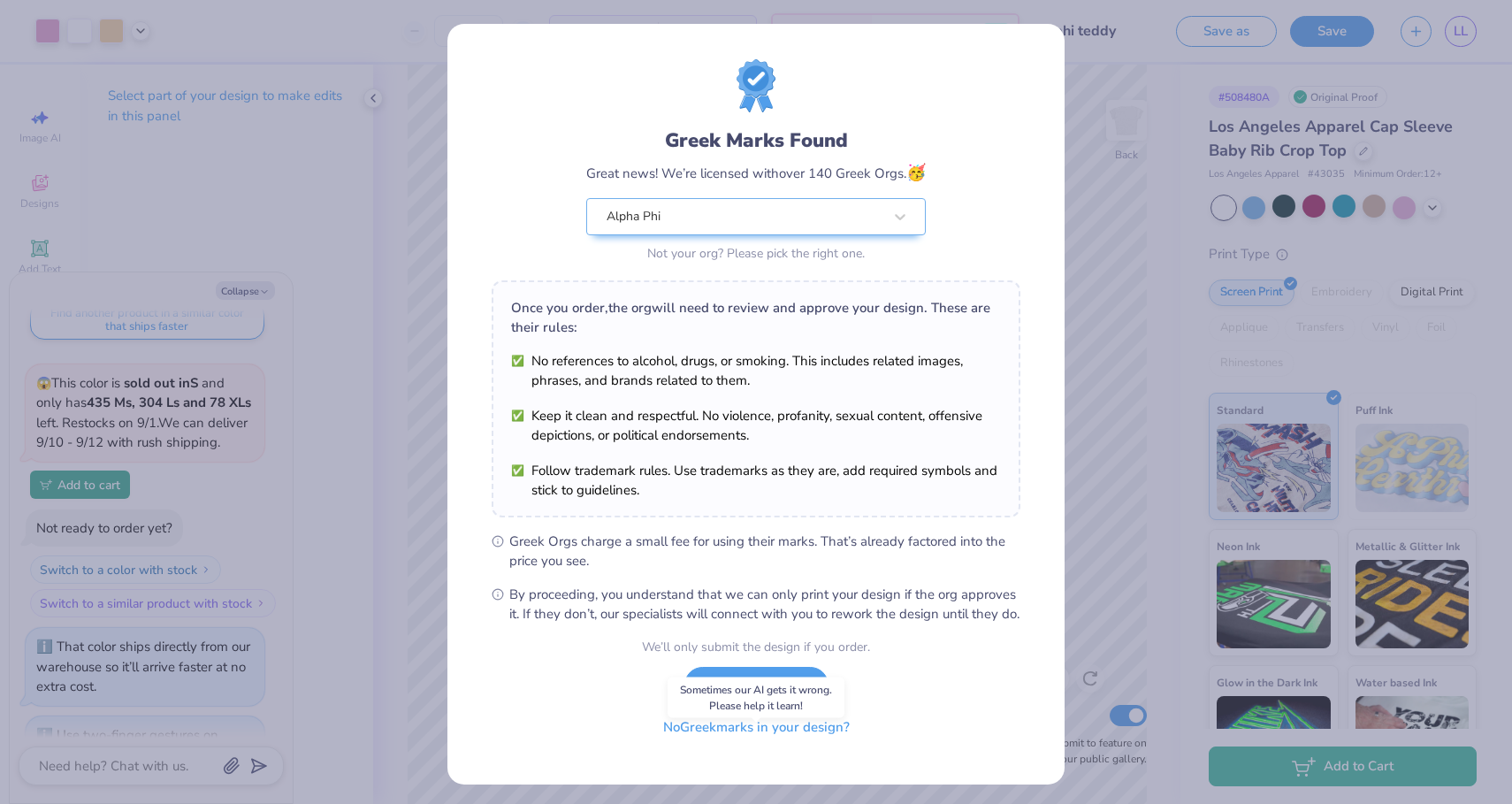
click at [752, 745] on button "No Greek marks in your design?" at bounding box center [756, 728] width 217 height 37
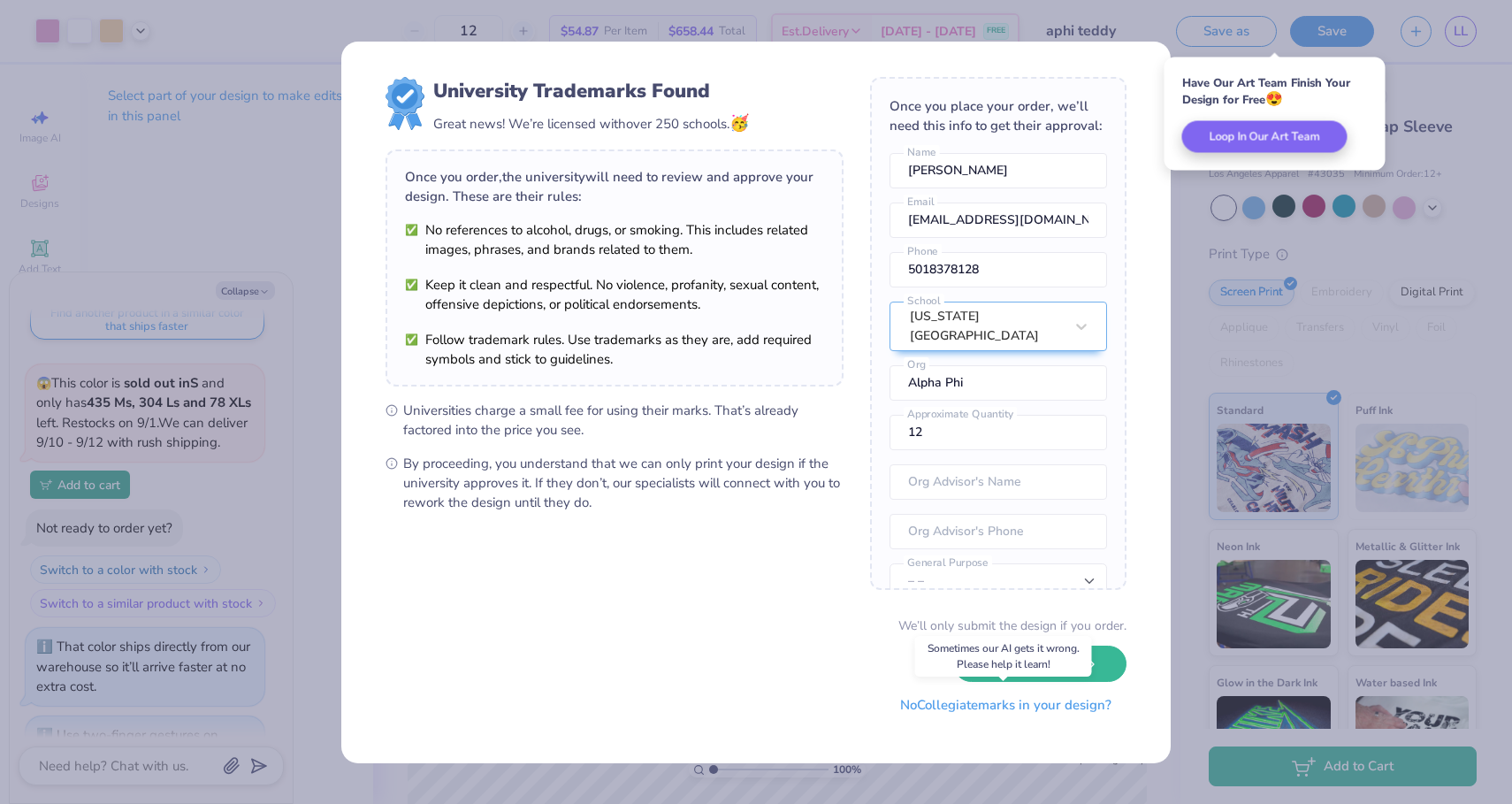
click at [992, 712] on button "No Collegiate marks in your design?" at bounding box center [1006, 706] width 242 height 37
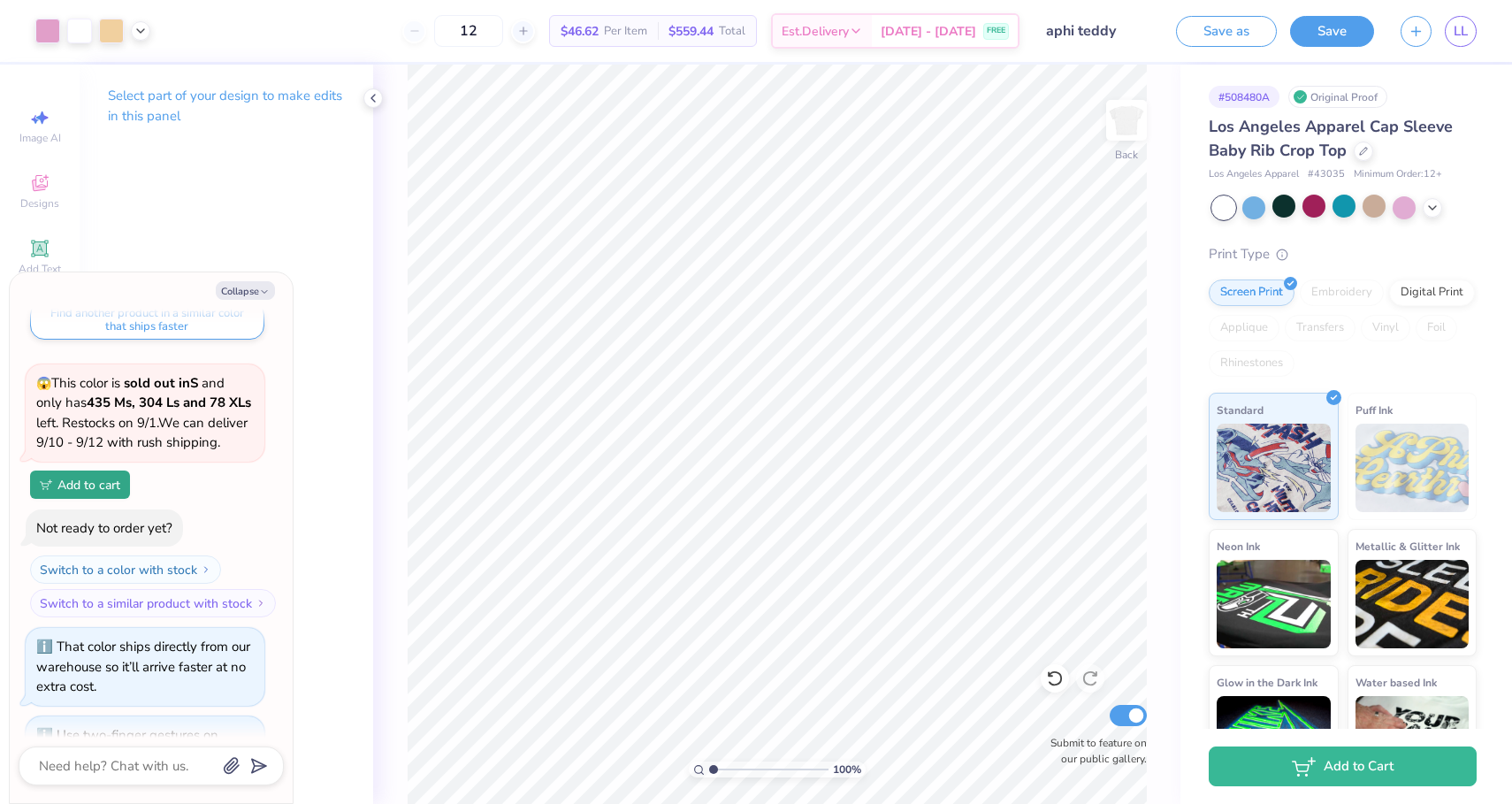
type textarea "x"
